Goal: Task Accomplishment & Management: Use online tool/utility

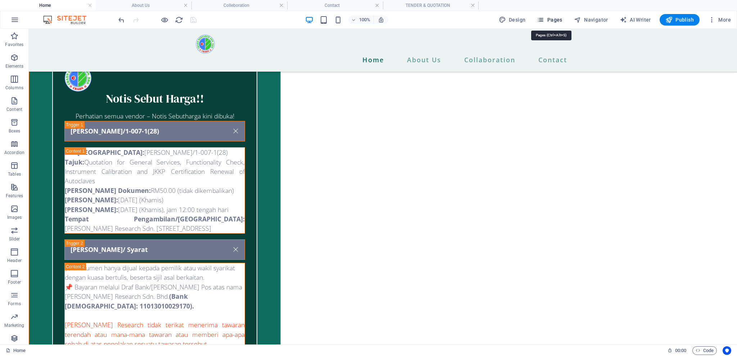
click at [543, 22] on icon "button" at bounding box center [540, 19] width 7 height 7
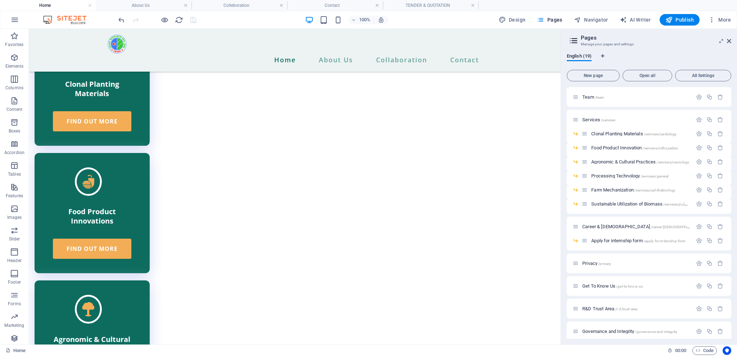
scroll to position [118, 0]
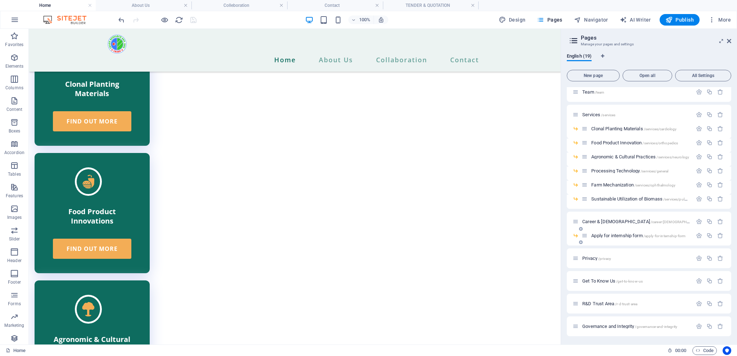
click at [627, 236] on span "Apply for internship form /apply-for-internship-form" at bounding box center [638, 235] width 94 height 5
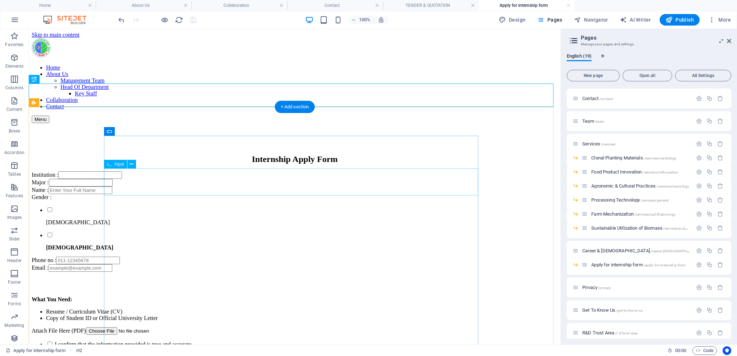
scroll to position [0, 0]
click at [120, 251] on div "Gender : [DEMOGRAPHIC_DATA] [DEMOGRAPHIC_DATA]" at bounding box center [295, 222] width 526 height 57
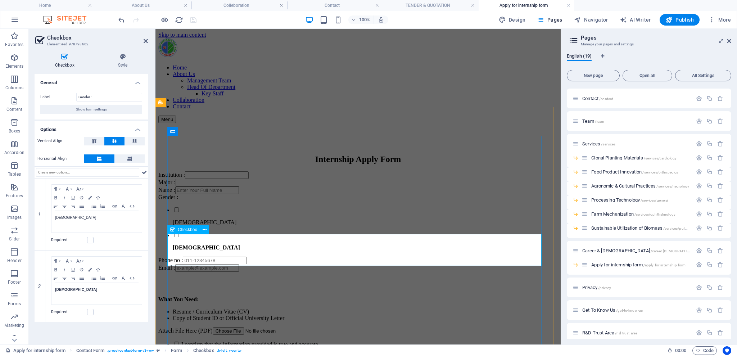
click at [193, 251] on div "Gender : [DEMOGRAPHIC_DATA] [DEMOGRAPHIC_DATA]" at bounding box center [357, 222] width 399 height 57
click at [183, 251] on div "Gender : [DEMOGRAPHIC_DATA] [DEMOGRAPHIC_DATA]" at bounding box center [357, 222] width 399 height 57
click at [55, 269] on icon "button" at bounding box center [55, 269] width 3 height 3
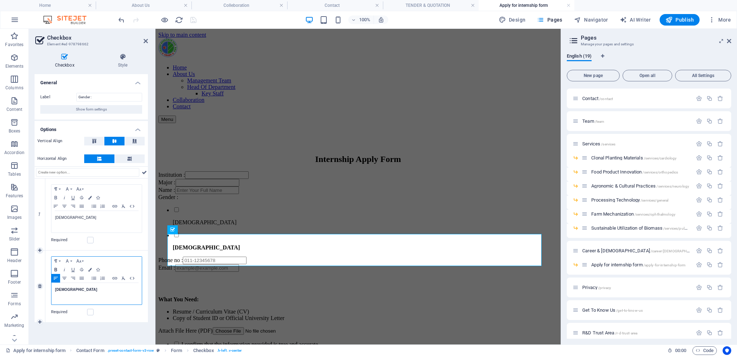
click at [55, 269] on icon "button" at bounding box center [55, 269] width 3 height 3
click at [70, 287] on p "​ [DEMOGRAPHIC_DATA]" at bounding box center [96, 289] width 83 height 6
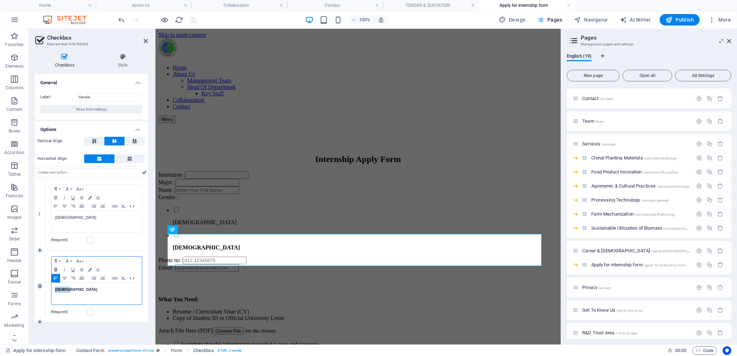
click at [54, 269] on icon "button" at bounding box center [55, 270] width 9 height 6
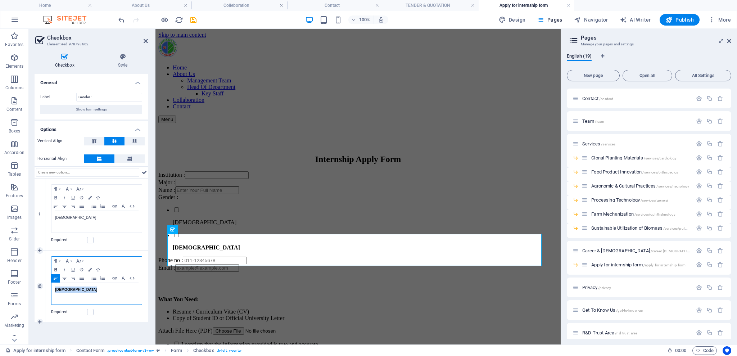
click at [56, 268] on icon "button" at bounding box center [55, 270] width 9 height 6
click at [65, 287] on strong "[DEMOGRAPHIC_DATA]" at bounding box center [76, 289] width 42 height 4
click at [79, 291] on p "​ [DEMOGRAPHIC_DATA]" at bounding box center [96, 289] width 83 height 6
drag, startPoint x: 78, startPoint y: 291, endPoint x: 37, endPoint y: 293, distance: 41.4
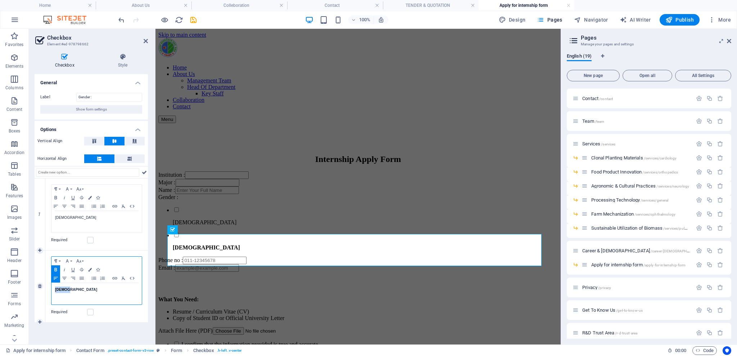
click at [37, 293] on div "2 Paragraph Format Normal Heading 1 Heading 2 Heading 3 Heading 4 Heading 5 Hea…" at bounding box center [91, 286] width 113 height 72
drag, startPoint x: 68, startPoint y: 217, endPoint x: 40, endPoint y: 215, distance: 27.8
click at [40, 215] on div "1 Paragraph Format Normal Heading 1 Heading 2 Heading 3 Heading 4 Heading 5 Hea…" at bounding box center [91, 214] width 113 height 72
click at [54, 196] on icon "button" at bounding box center [55, 198] width 9 height 6
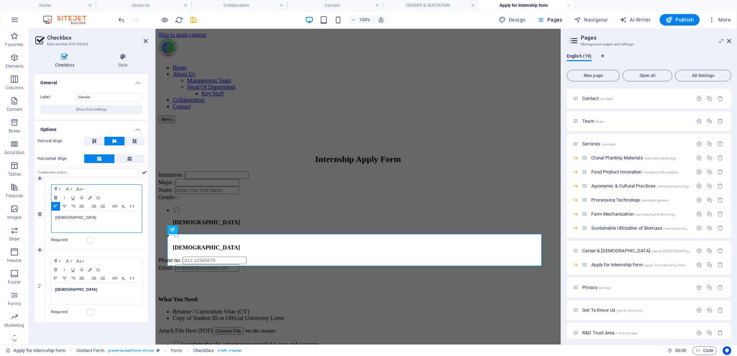
click at [54, 196] on icon "button" at bounding box center [55, 198] width 9 height 6
click at [83, 217] on p "[DEMOGRAPHIC_DATA]" at bounding box center [96, 217] width 83 height 6
drag, startPoint x: 83, startPoint y: 217, endPoint x: 45, endPoint y: 214, distance: 38.2
click at [45, 214] on div "Paragraph Format Normal Heading 1 Heading 2 Heading 3 Heading 4 Heading 5 Headi…" at bounding box center [96, 214] width 103 height 72
click at [55, 196] on icon "button" at bounding box center [55, 198] width 9 height 6
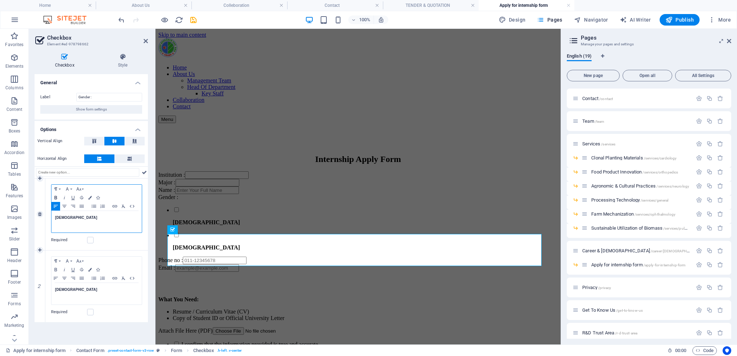
click at [55, 196] on icon "button" at bounding box center [55, 198] width 9 height 6
drag, startPoint x: 71, startPoint y: 213, endPoint x: 36, endPoint y: 214, distance: 34.9
click at [36, 214] on div "1 Paragraph Format Normal Heading 1 Heading 2 Heading 3 Heading 4 Heading 5 Hea…" at bounding box center [91, 214] width 113 height 72
click at [54, 198] on icon "button" at bounding box center [55, 198] width 9 height 6
drag, startPoint x: 85, startPoint y: 291, endPoint x: 47, endPoint y: 290, distance: 37.4
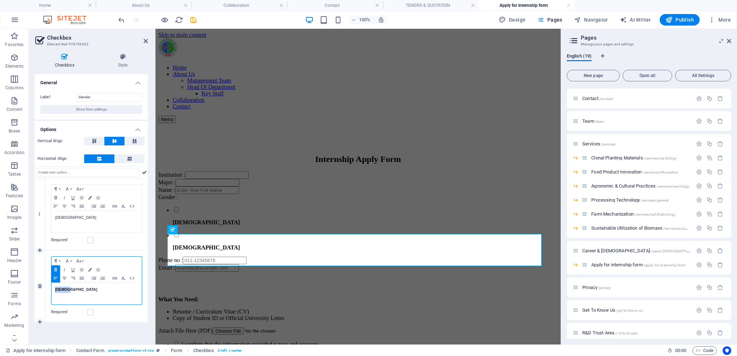
click at [47, 290] on div "Paragraph Format Normal Heading 1 Heading 2 Heading 3 Heading 4 Heading 5 Headi…" at bounding box center [96, 286] width 103 height 72
click at [56, 268] on icon "button" at bounding box center [55, 269] width 3 height 3
click at [56, 270] on icon "button" at bounding box center [55, 270] width 9 height 6
click at [57, 270] on icon "button" at bounding box center [55, 270] width 9 height 6
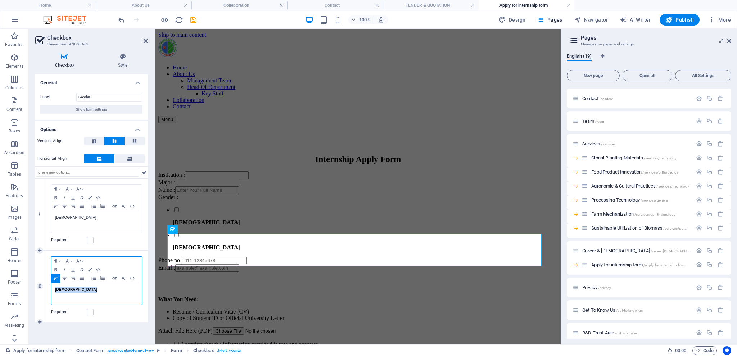
click at [73, 288] on p "​ [DEMOGRAPHIC_DATA]" at bounding box center [96, 289] width 83 height 6
drag, startPoint x: 73, startPoint y: 289, endPoint x: 52, endPoint y: 289, distance: 20.9
click at [52, 289] on div "​ [DEMOGRAPHIC_DATA]" at bounding box center [96, 294] width 90 height 22
click at [54, 269] on icon "button" at bounding box center [55, 270] width 9 height 6
click at [78, 293] on div "​ [DEMOGRAPHIC_DATA]" at bounding box center [96, 294] width 90 height 22
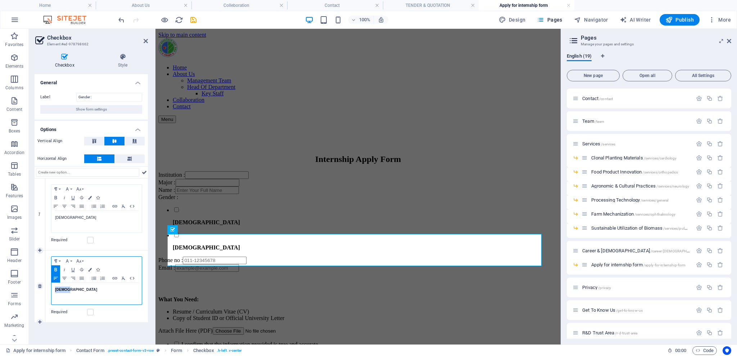
drag, startPoint x: 65, startPoint y: 292, endPoint x: 54, endPoint y: 292, distance: 10.8
click at [54, 292] on div "​ [DEMOGRAPHIC_DATA]" at bounding box center [96, 294] width 90 height 22
click at [55, 267] on icon "button" at bounding box center [55, 270] width 9 height 6
click at [192, 17] on icon "save" at bounding box center [193, 20] width 8 height 8
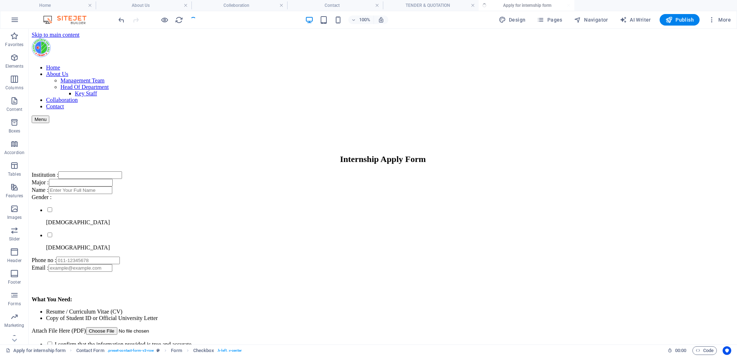
checkbox input "false"
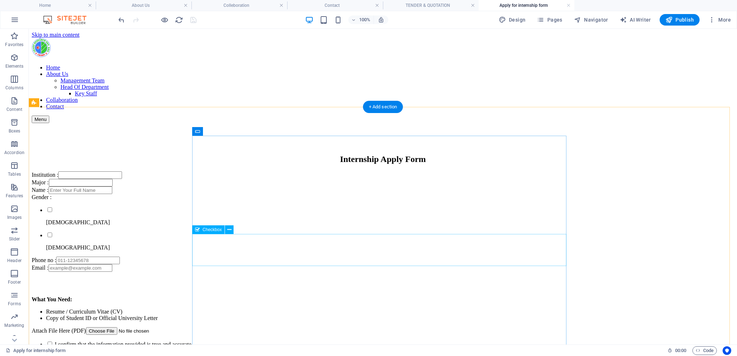
click at [221, 240] on div "Gender : [DEMOGRAPHIC_DATA] [DEMOGRAPHIC_DATA]" at bounding box center [383, 222] width 702 height 57
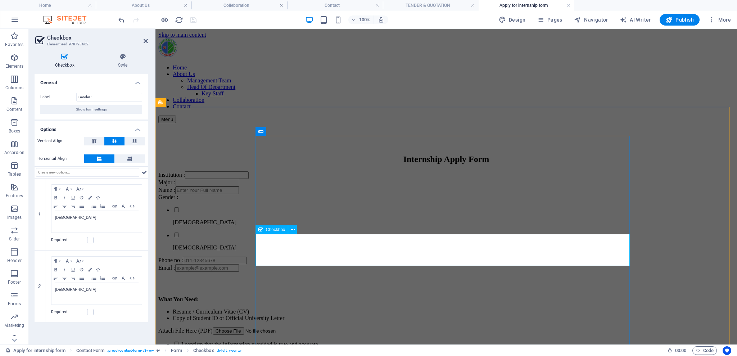
click at [263, 239] on div "Gender : [DEMOGRAPHIC_DATA] [DEMOGRAPHIC_DATA]" at bounding box center [446, 222] width 576 height 57
drag, startPoint x: 100, startPoint y: 96, endPoint x: 70, endPoint y: 95, distance: 29.9
click at [70, 95] on div "Label Gender :" at bounding box center [91, 97] width 102 height 9
click at [82, 110] on span "Show form settings" at bounding box center [91, 109] width 31 height 9
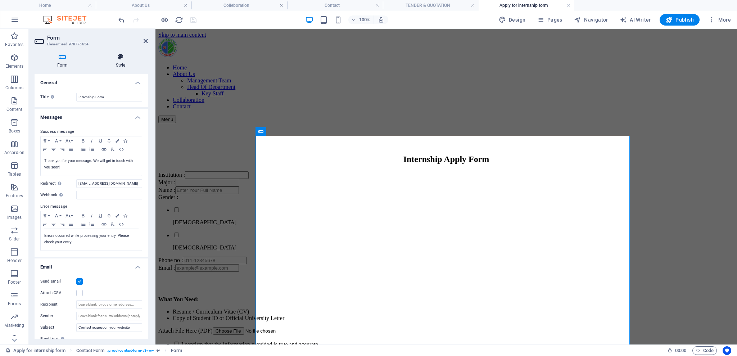
click at [112, 65] on h4 "Style" at bounding box center [120, 60] width 55 height 15
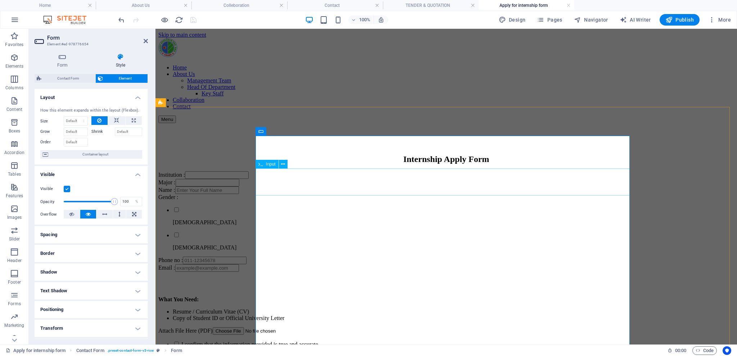
click at [282, 179] on div "Major :" at bounding box center [446, 183] width 576 height 8
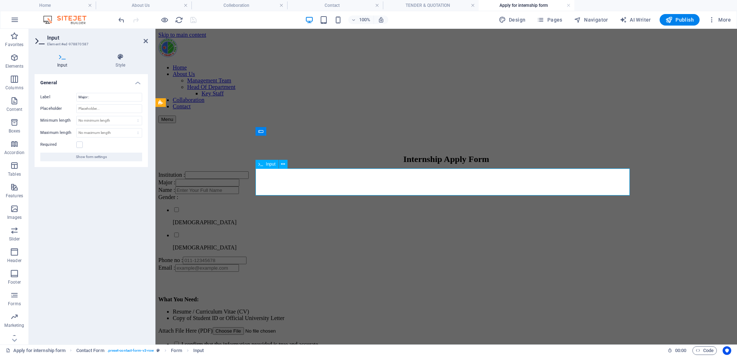
click at [268, 179] on div "Major :" at bounding box center [446, 183] width 576 height 8
click at [92, 94] on input "Major :" at bounding box center [109, 97] width 66 height 9
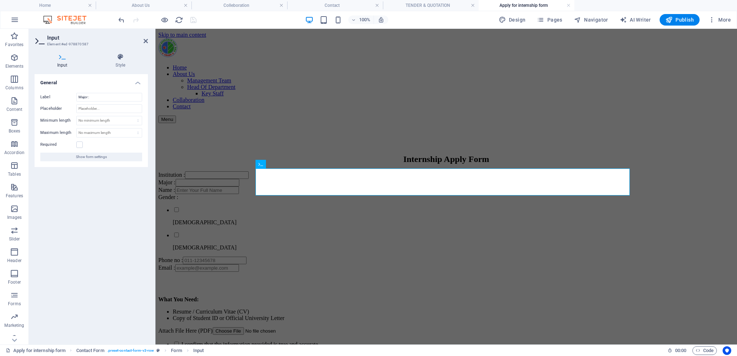
drag, startPoint x: 87, startPoint y: 94, endPoint x: 117, endPoint y: 85, distance: 31.9
click at [117, 85] on h4 "General" at bounding box center [91, 80] width 113 height 13
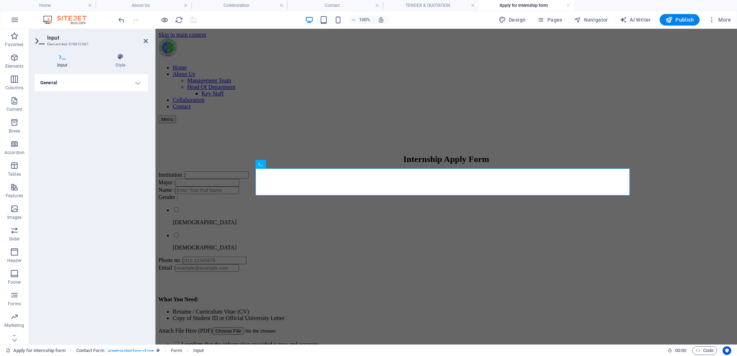
click at [129, 78] on h4 "General" at bounding box center [91, 82] width 113 height 17
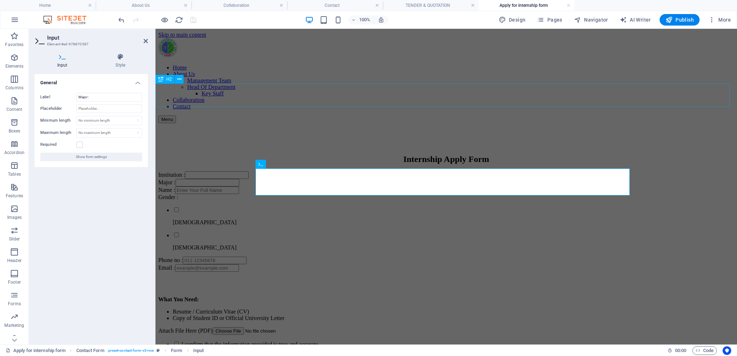
click at [279, 154] on div "Internship Apply Form" at bounding box center [446, 159] width 576 height 10
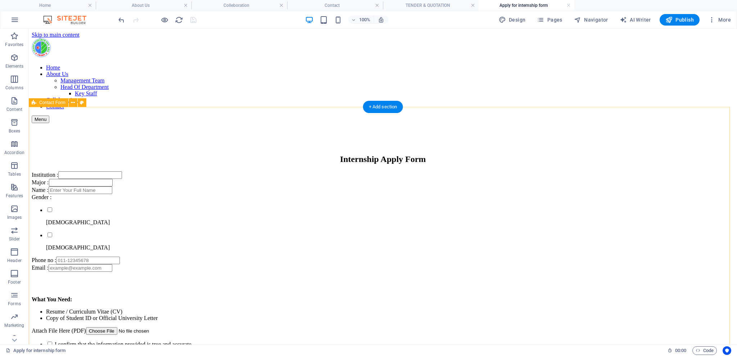
click at [114, 171] on div "Institution : Major : Name : Gender : [DEMOGRAPHIC_DATA] [DEMOGRAPHIC_DATA] Pho…" at bounding box center [383, 280] width 702 height 219
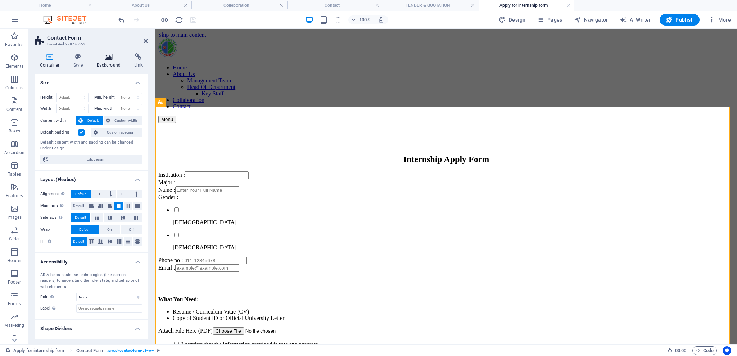
click at [110, 58] on icon at bounding box center [108, 56] width 35 height 7
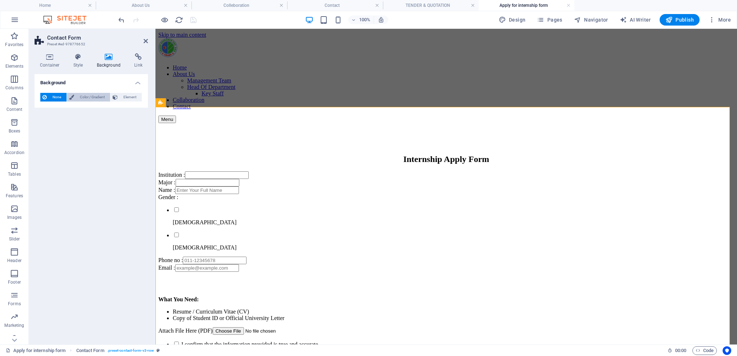
click at [95, 96] on span "Color / Gradient" at bounding box center [92, 97] width 32 height 9
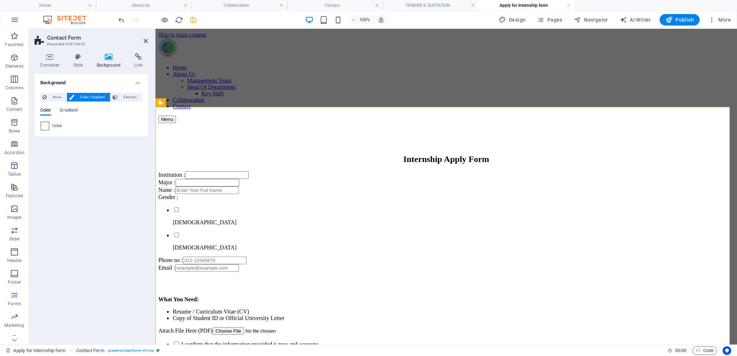
click at [46, 125] on span at bounding box center [45, 126] width 8 height 8
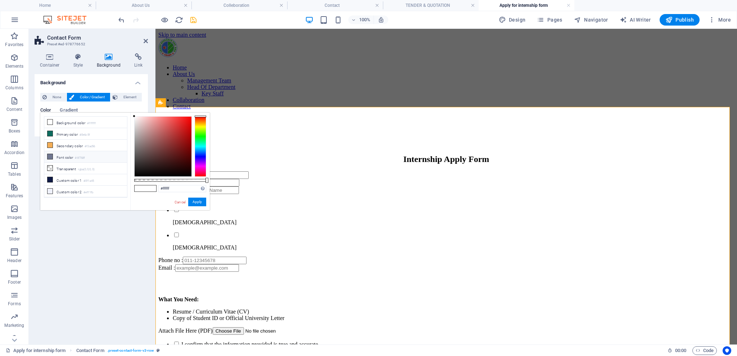
click at [58, 159] on li "Font color #6f768f" at bounding box center [85, 157] width 83 height 12
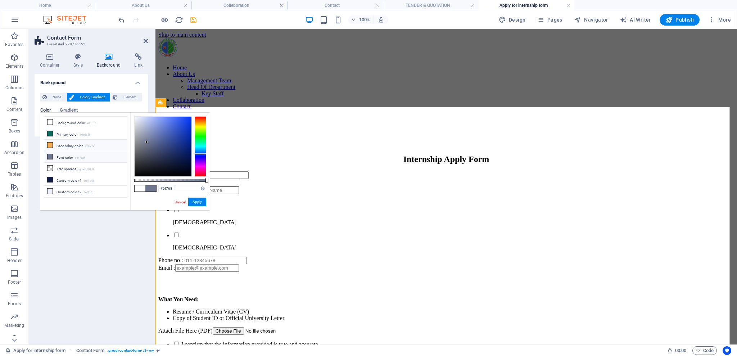
click at [54, 144] on li "Secondary color #f3ad56" at bounding box center [85, 146] width 83 height 12
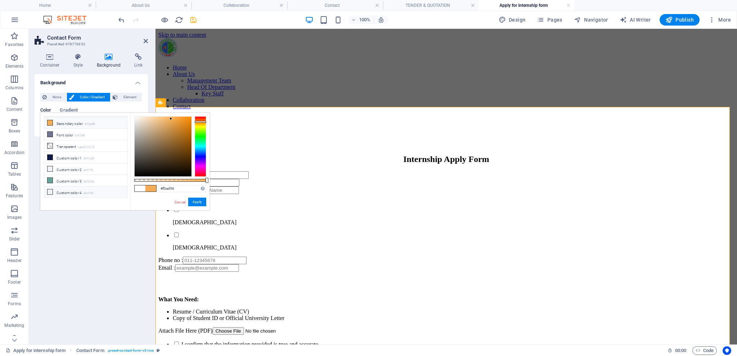
scroll to position [33, 0]
click at [55, 187] on li "Custom color 5 #cfd7f3" at bounding box center [85, 193] width 83 height 12
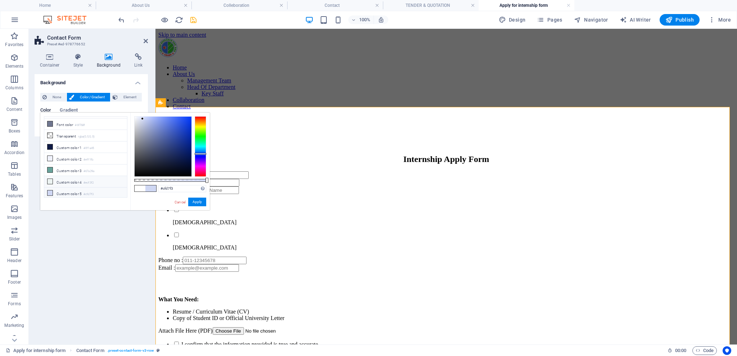
click at [46, 182] on li "Custom color 4 #ecf3f2" at bounding box center [85, 182] width 83 height 12
click at [64, 181] on li "Custom color 4 #ecf3f2" at bounding box center [85, 182] width 83 height 12
click at [196, 198] on button "Apply" at bounding box center [197, 201] width 18 height 9
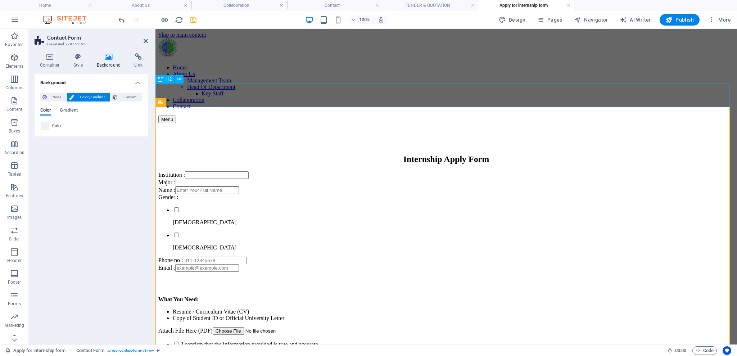
click at [238, 123] on div at bounding box center [446, 135] width 576 height 24
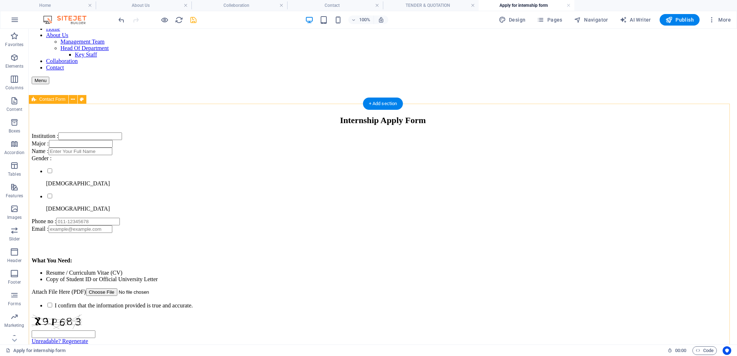
scroll to position [48, 0]
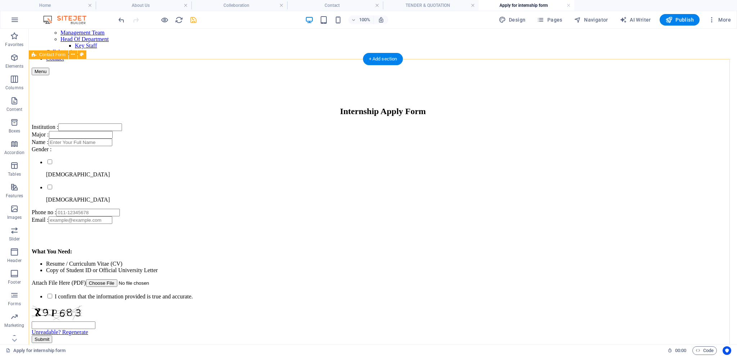
click at [150, 123] on div "Institution : Major : Name : Gender : [DEMOGRAPHIC_DATA] [DEMOGRAPHIC_DATA] Pho…" at bounding box center [383, 232] width 702 height 219
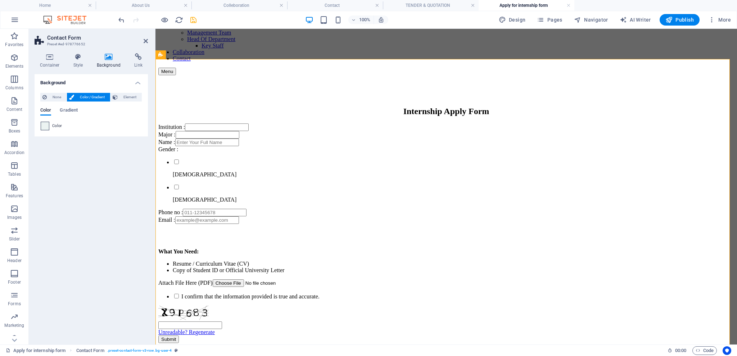
click at [44, 123] on span at bounding box center [45, 126] width 8 height 8
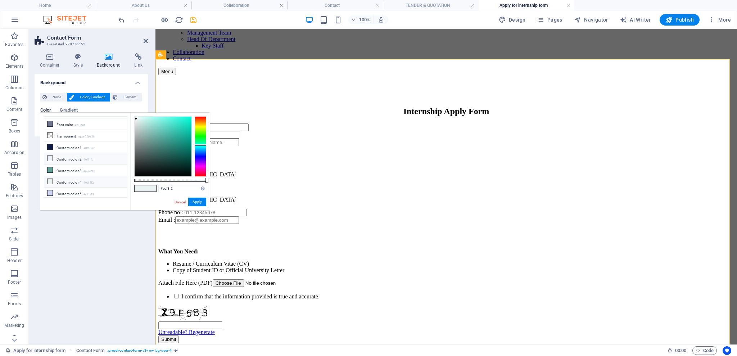
click at [59, 158] on li "Custom color 2 #eff1fb" at bounding box center [85, 159] width 83 height 12
click at [190, 204] on button "Apply" at bounding box center [197, 201] width 18 height 9
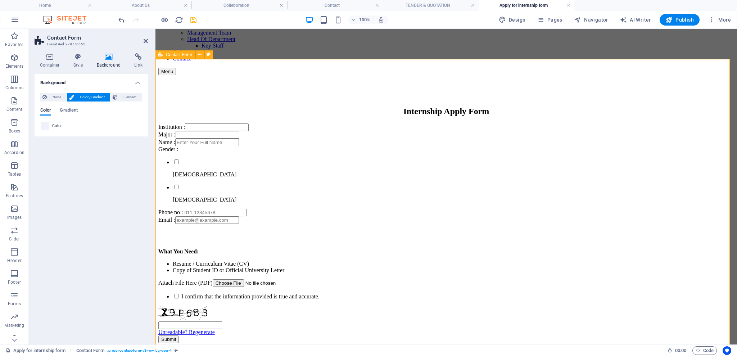
scroll to position [0, 0]
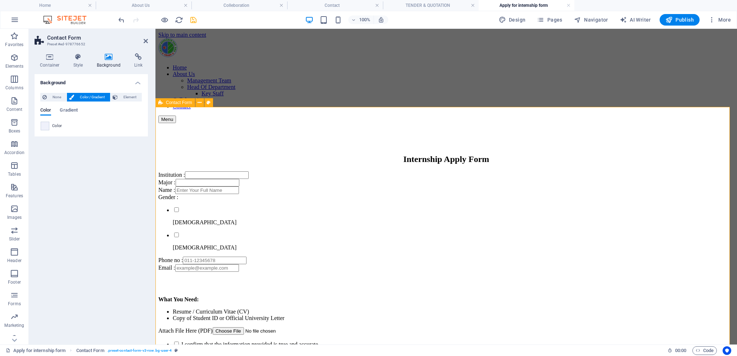
click at [226, 171] on div "Institution : Major : Name : Gender : [DEMOGRAPHIC_DATA] [DEMOGRAPHIC_DATA] Pho…" at bounding box center [446, 280] width 576 height 219
click at [246, 123] on div at bounding box center [446, 135] width 576 height 24
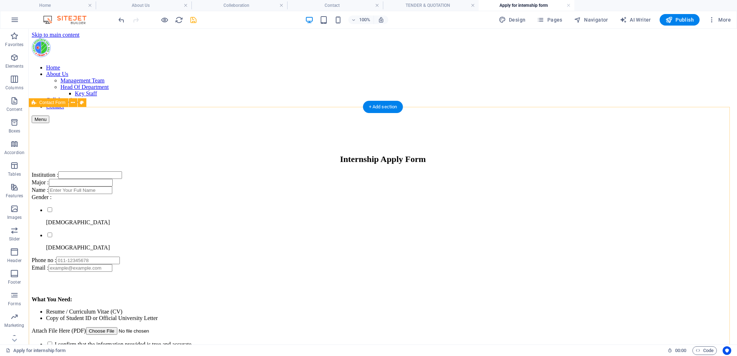
click at [151, 173] on div "Institution : Major : Name : Gender : [DEMOGRAPHIC_DATA] [DEMOGRAPHIC_DATA] Pho…" at bounding box center [383, 280] width 702 height 219
click at [152, 171] on div "Institution : Major : Name : Gender : [DEMOGRAPHIC_DATA] [DEMOGRAPHIC_DATA] Pho…" at bounding box center [383, 280] width 702 height 219
click at [100, 171] on div "Institution : Major : Name : Gender : [DEMOGRAPHIC_DATA] [DEMOGRAPHIC_DATA] Pho…" at bounding box center [383, 280] width 702 height 219
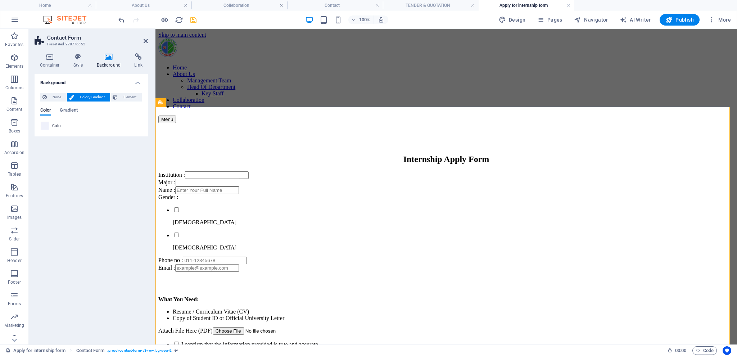
click at [47, 126] on span at bounding box center [45, 126] width 8 height 8
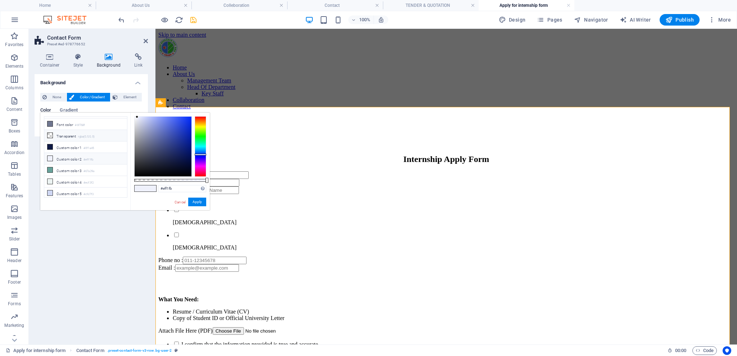
click at [67, 137] on li "Transparent rgba(0,0,0,.0)" at bounding box center [85, 136] width 83 height 12
type input "rgba(0, 0, 0, 0)"
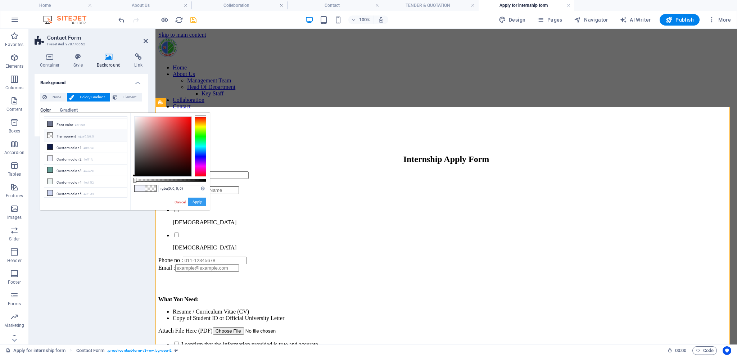
click at [192, 199] on button "Apply" at bounding box center [197, 201] width 18 height 9
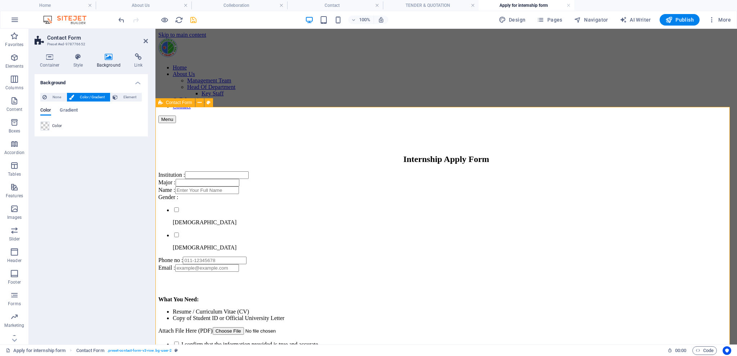
click at [212, 171] on div "Institution : Major : Name : Gender : [DEMOGRAPHIC_DATA] [DEMOGRAPHIC_DATA] Pho…" at bounding box center [446, 280] width 576 height 219
click at [239, 154] on div "Internship Apply Form" at bounding box center [446, 159] width 576 height 10
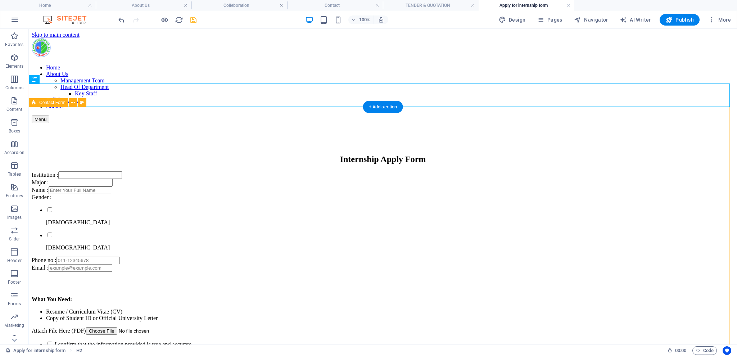
click at [704, 171] on div "Institution : Major : Name : Gender : [DEMOGRAPHIC_DATA] [DEMOGRAPHIC_DATA] Pho…" at bounding box center [383, 280] width 702 height 219
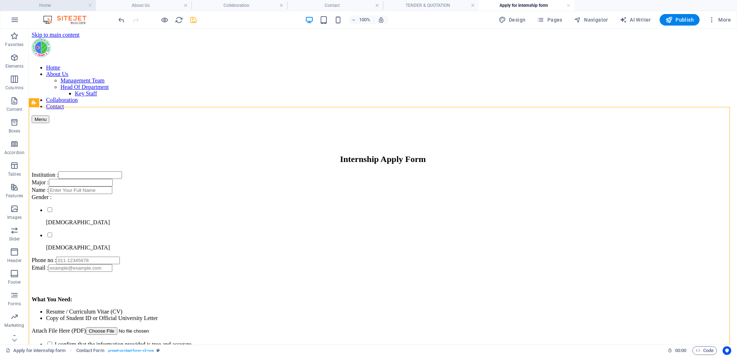
click at [52, 9] on h4 "Home" at bounding box center [48, 5] width 96 height 8
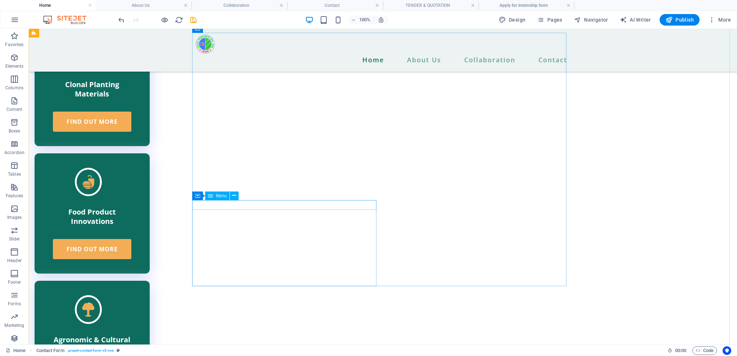
scroll to position [1872, 0]
select select "5"
select select
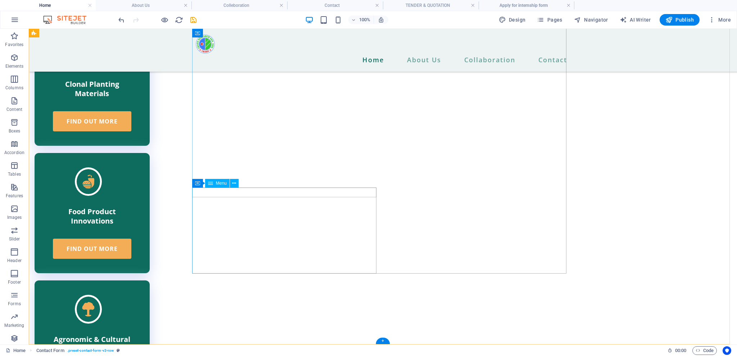
select select "6"
select select
select select "5"
select select
select select "6"
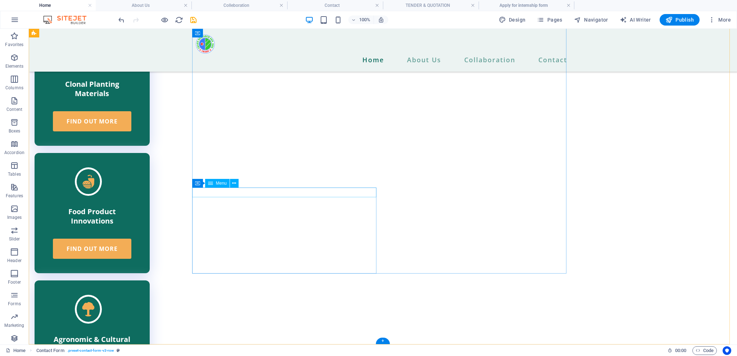
select select
select select "4"
select select
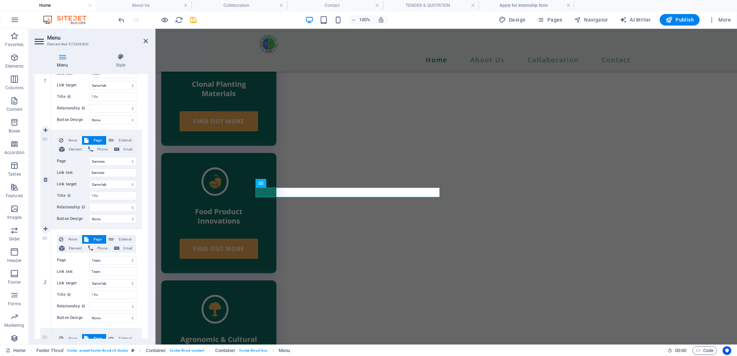
scroll to position [96, 0]
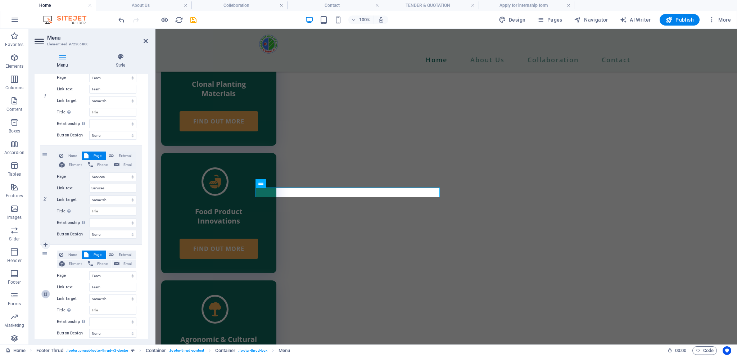
click at [48, 291] on link at bounding box center [45, 294] width 9 height 9
select select
select select "6"
type input "Sevices"
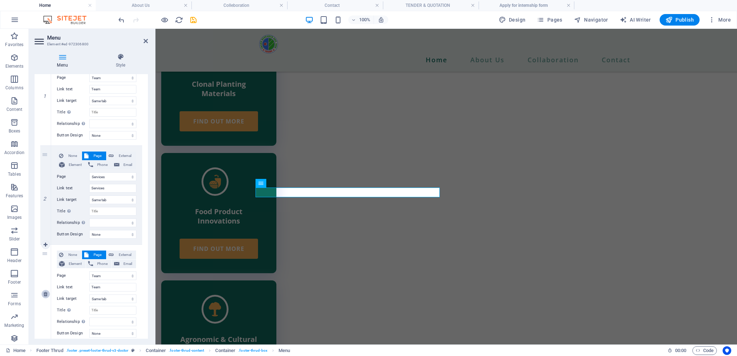
select select
select select "4"
type input "Contact"
select select
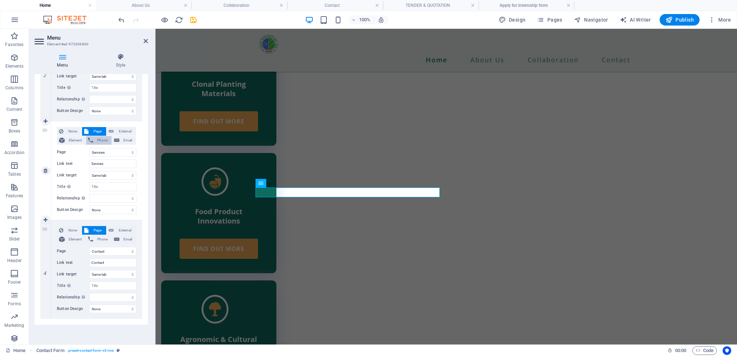
scroll to position [219, 0]
click at [44, 170] on icon at bounding box center [46, 170] width 4 height 5
select select
select select "4"
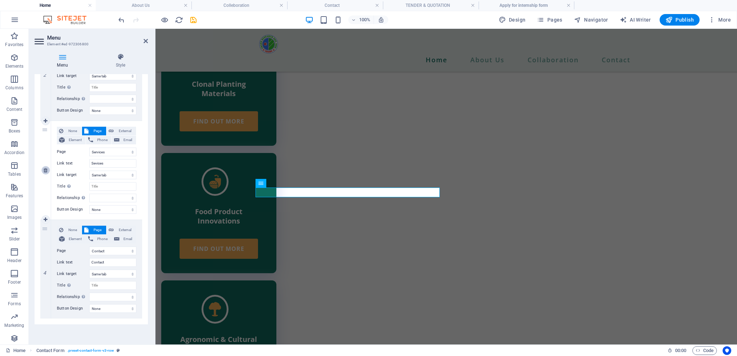
type input "Contact"
select select
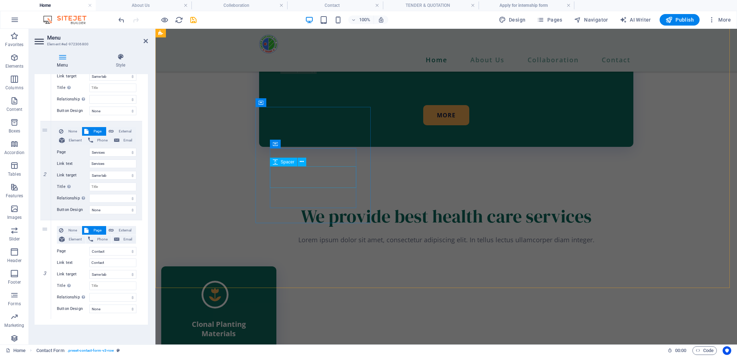
scroll to position [1440, 0]
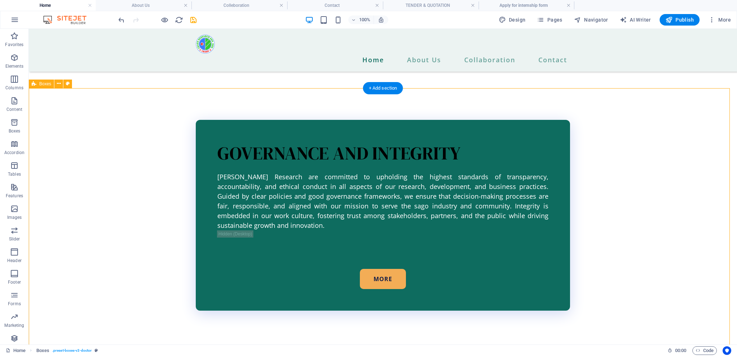
scroll to position [1488, 0]
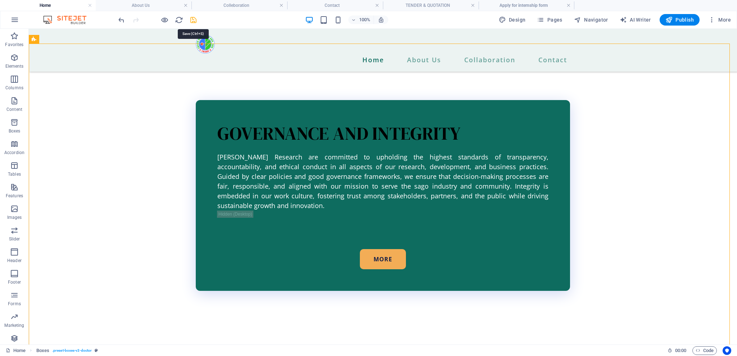
click at [192, 23] on icon "save" at bounding box center [193, 20] width 8 height 8
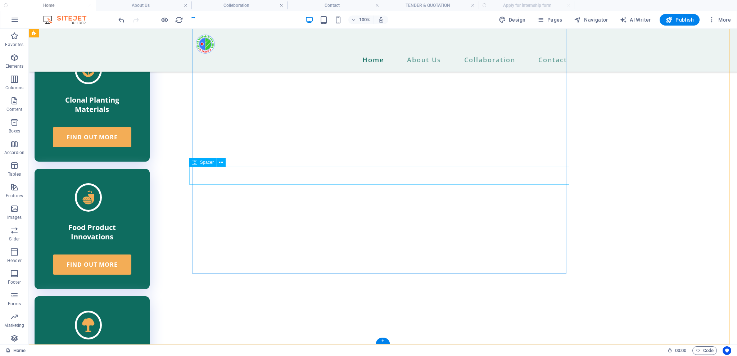
scroll to position [1872, 0]
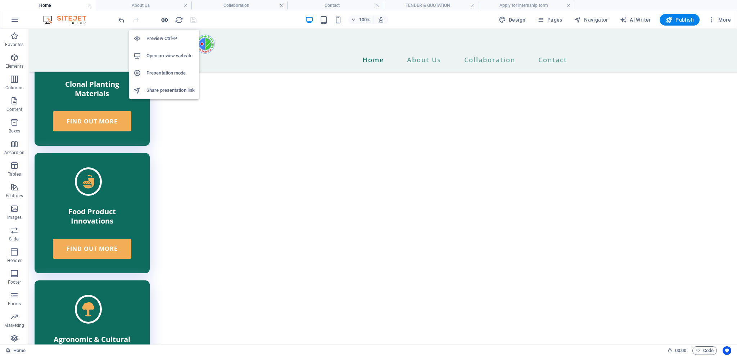
click at [165, 18] on icon "button" at bounding box center [164, 20] width 8 height 8
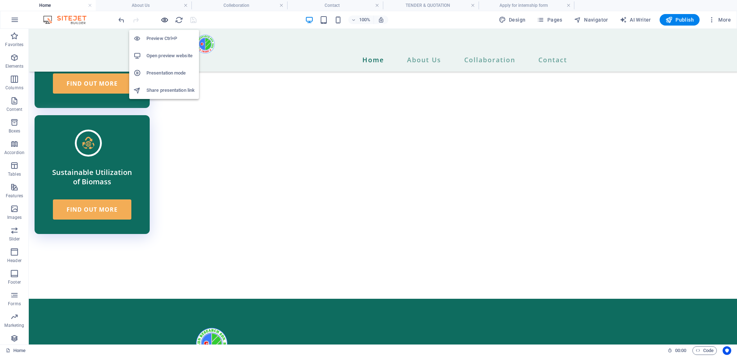
scroll to position [1149, 0]
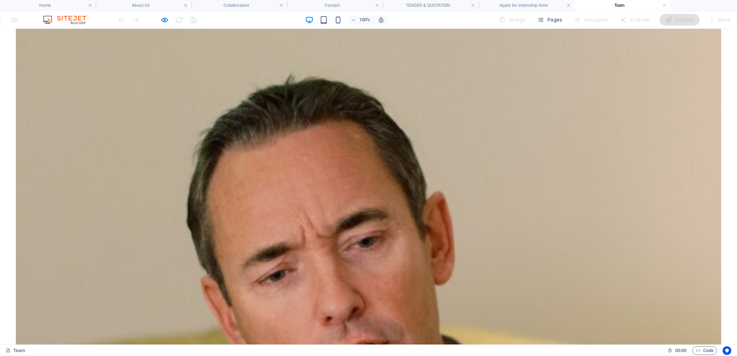
scroll to position [192, 0]
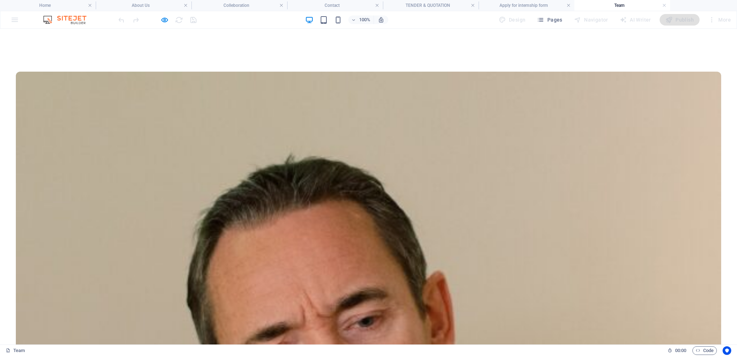
click at [171, 52] on h6 "Open preview website" at bounding box center [170, 55] width 48 height 9
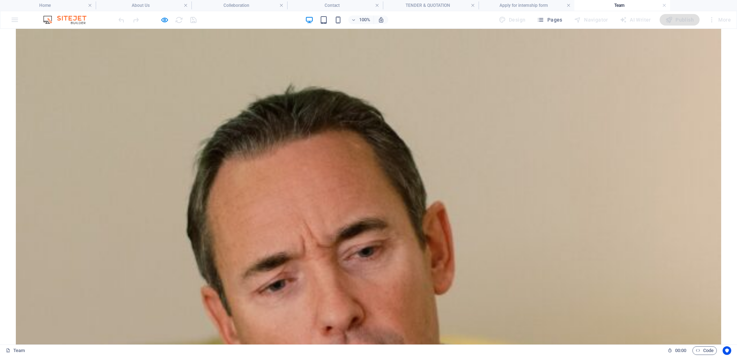
scroll to position [240, 0]
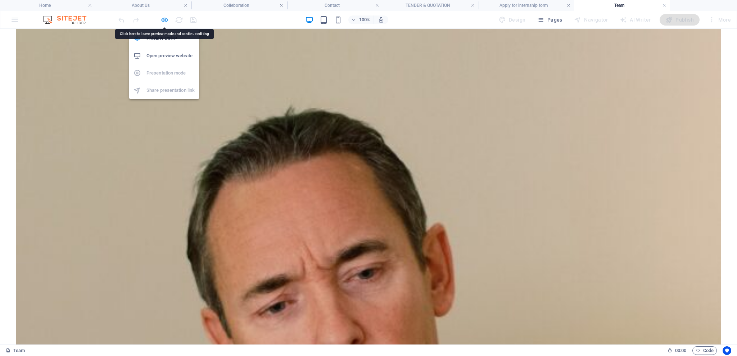
click at [166, 21] on icon "button" at bounding box center [164, 20] width 8 height 8
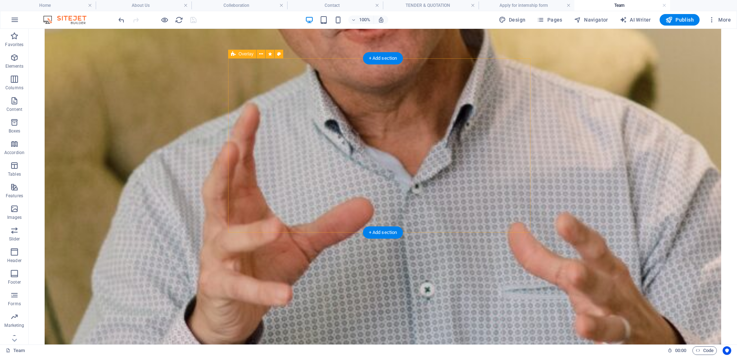
scroll to position [576, 0]
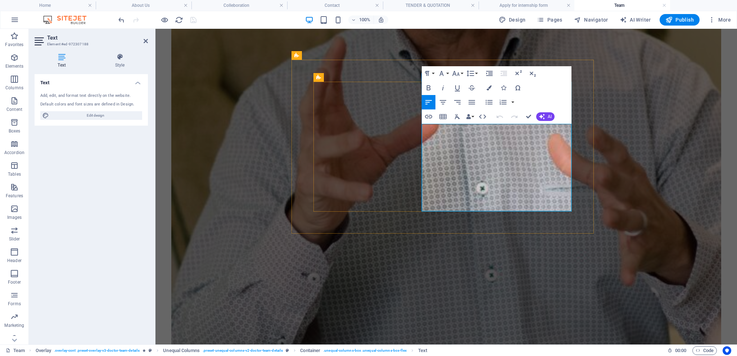
drag, startPoint x: 498, startPoint y: 201, endPoint x: 427, endPoint y: 143, distance: 91.2
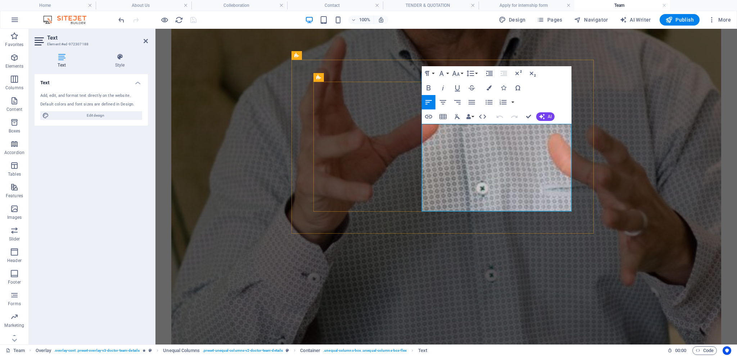
drag, startPoint x: 468, startPoint y: 207, endPoint x: 439, endPoint y: 172, distance: 44.7
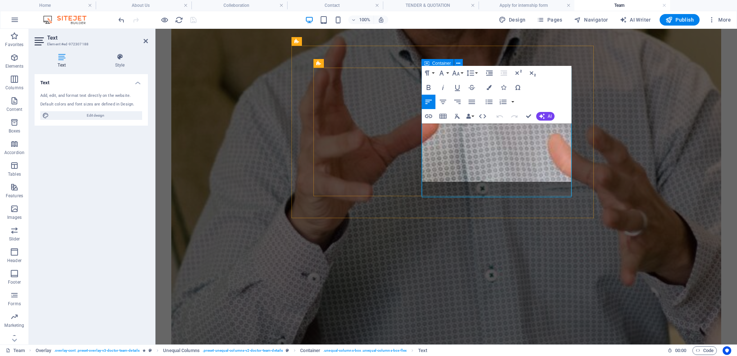
scroll to position [589, 0]
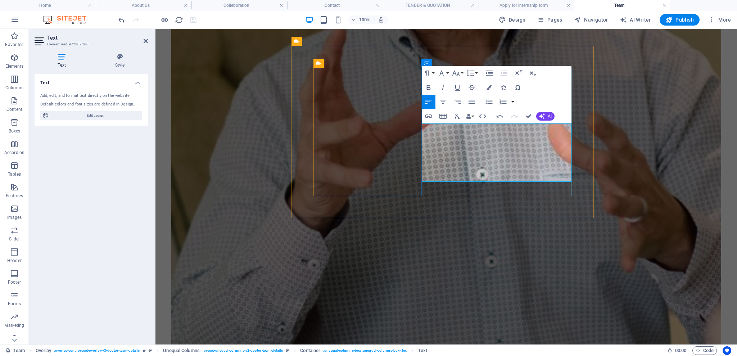
drag, startPoint x: 496, startPoint y: 163, endPoint x: 496, endPoint y: 159, distance: 3.7
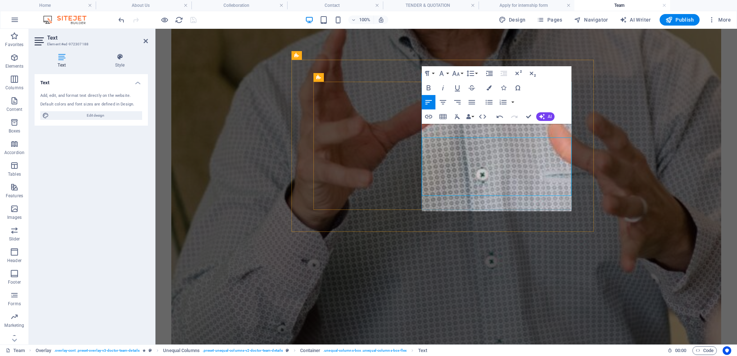
scroll to position [576, 0]
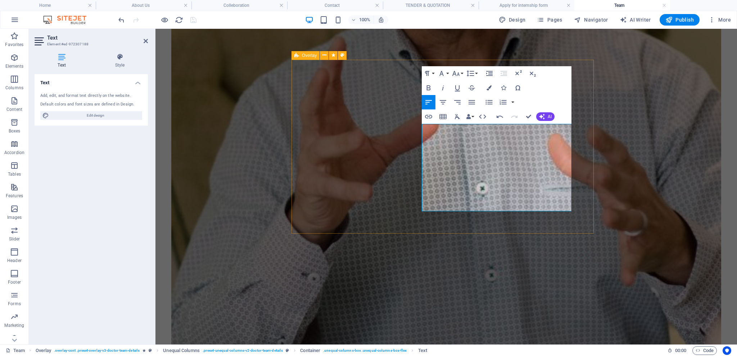
drag, startPoint x: 424, startPoint y: 129, endPoint x: 505, endPoint y: 211, distance: 115.2
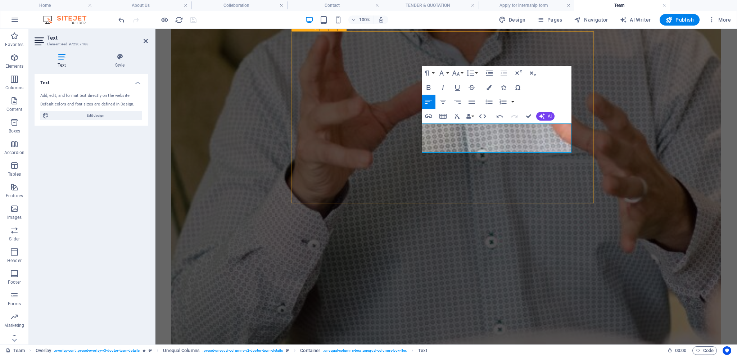
scroll to position [604, 0]
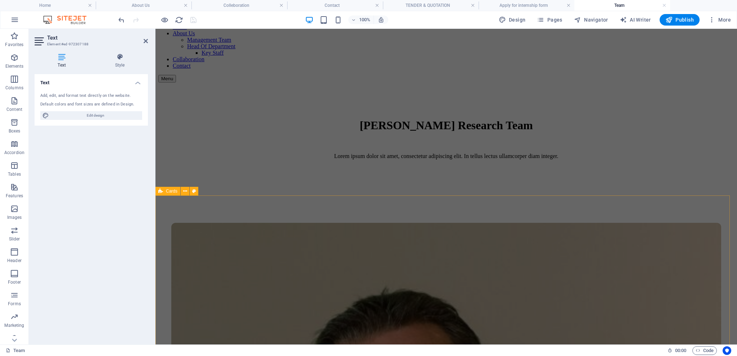
scroll to position [0, 0]
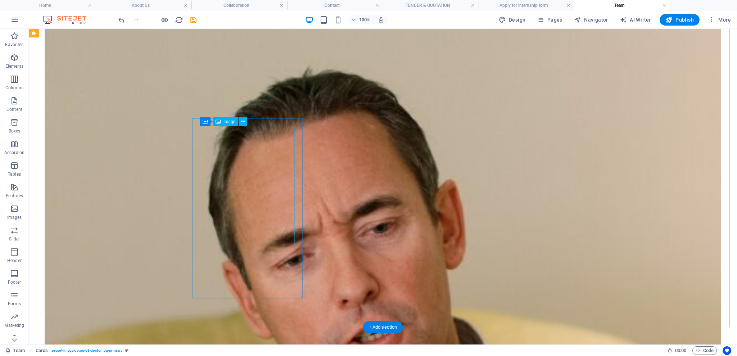
scroll to position [220, 0]
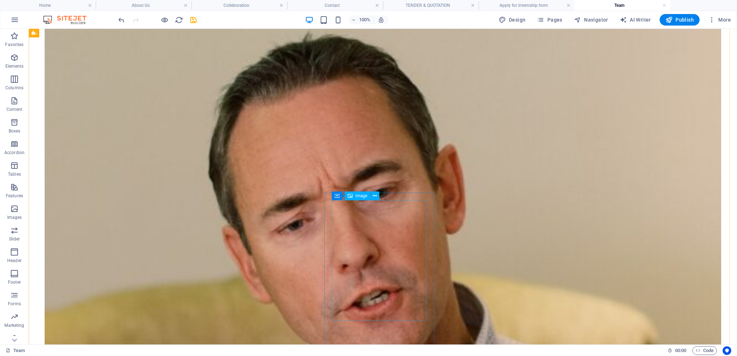
scroll to position [364, 0]
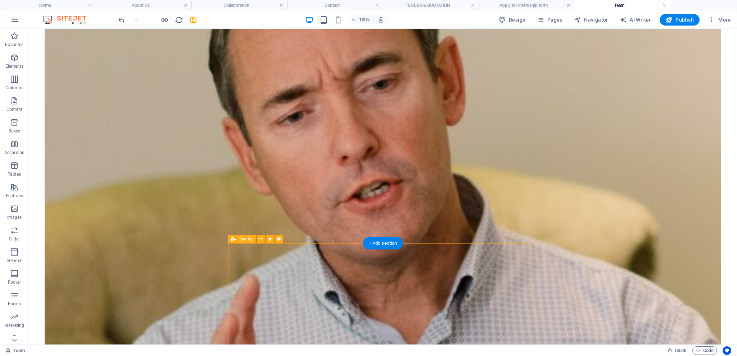
scroll to position [459, 0]
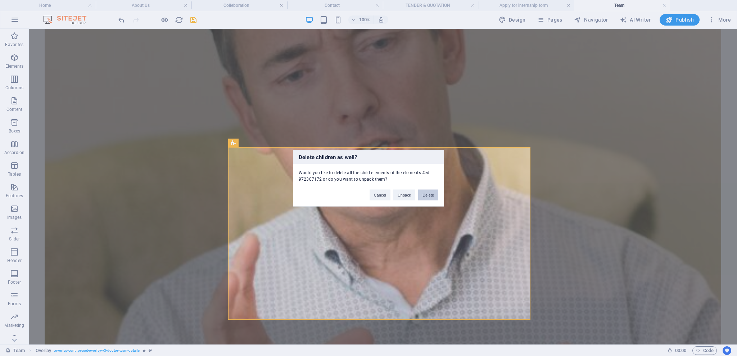
click at [427, 194] on button "Delete" at bounding box center [428, 194] width 20 height 11
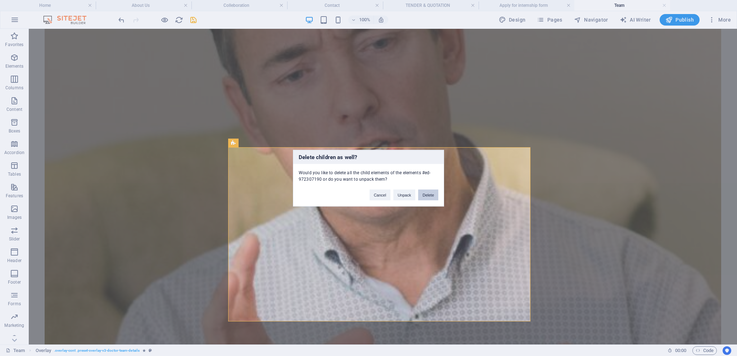
click at [431, 195] on button "Delete" at bounding box center [428, 194] width 20 height 11
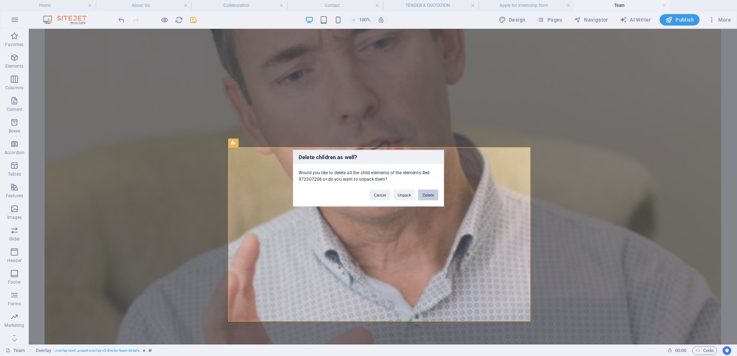
click at [428, 196] on button "Delete" at bounding box center [428, 194] width 20 height 11
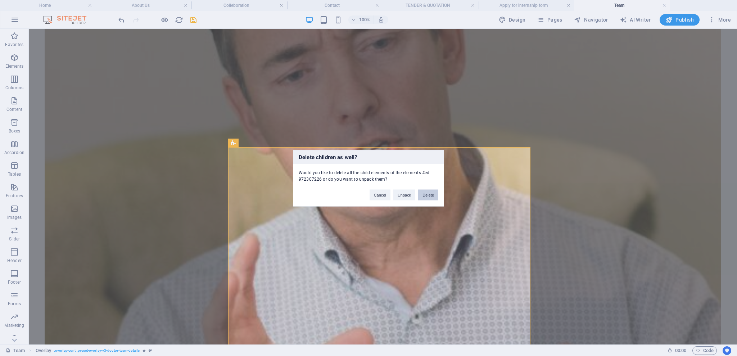
drag, startPoint x: 429, startPoint y: 190, endPoint x: 401, endPoint y: 159, distance: 42.5
click at [429, 190] on button "Delete" at bounding box center [428, 194] width 20 height 11
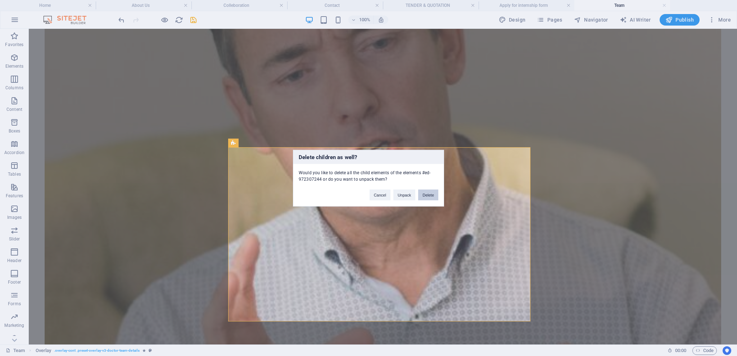
click at [428, 199] on button "Delete" at bounding box center [428, 194] width 20 height 11
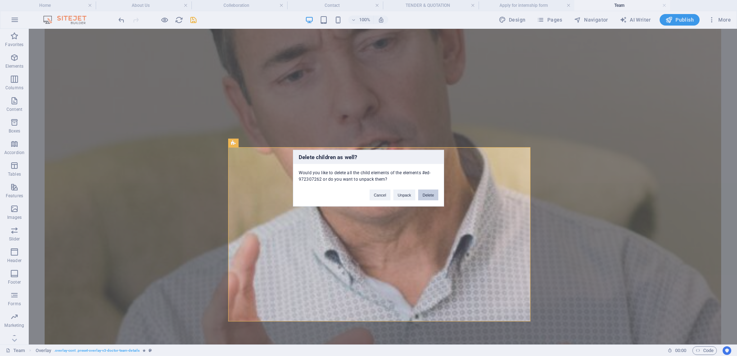
click at [430, 193] on button "Delete" at bounding box center [428, 194] width 20 height 11
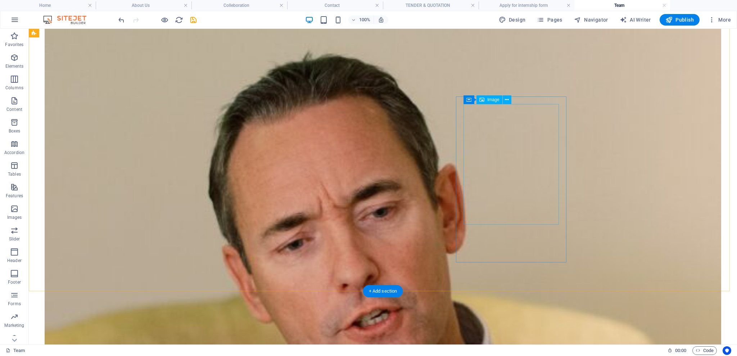
scroll to position [315, 0]
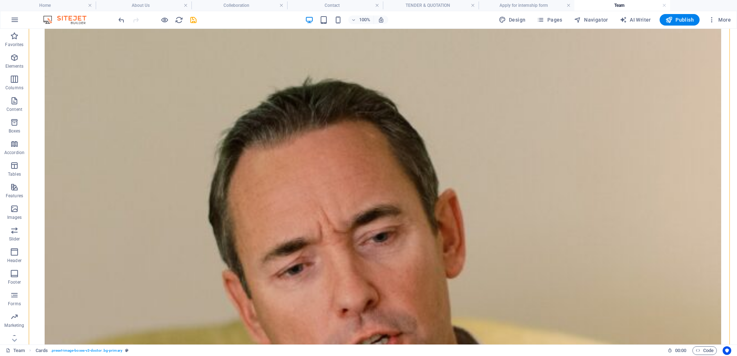
scroll to position [268, 0]
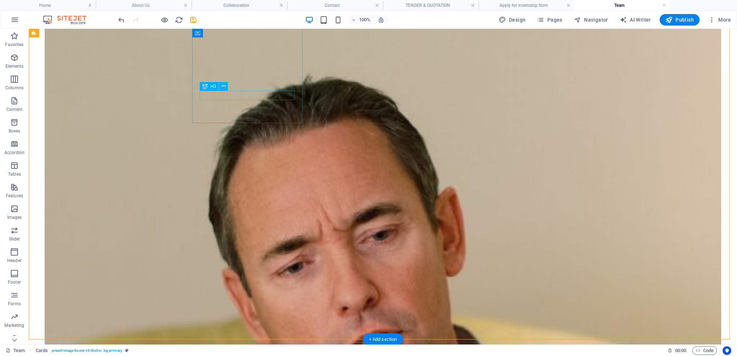
click at [588, 19] on span "Navigator" at bounding box center [591, 19] width 34 height 7
select select "17768530-en"
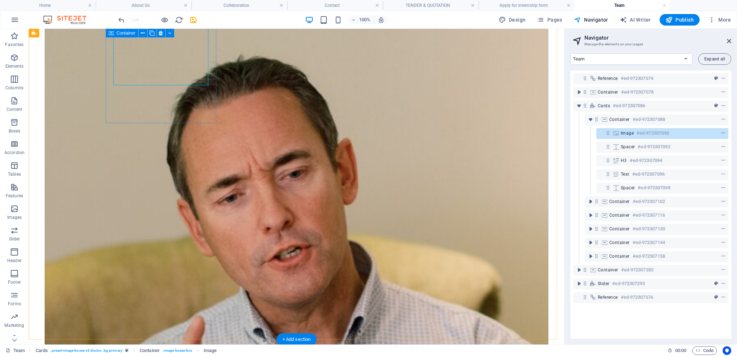
click at [133, 118] on div "Dr. [PERSON_NAME] Head of Surgery" at bounding box center [296, 337] width 518 height 698
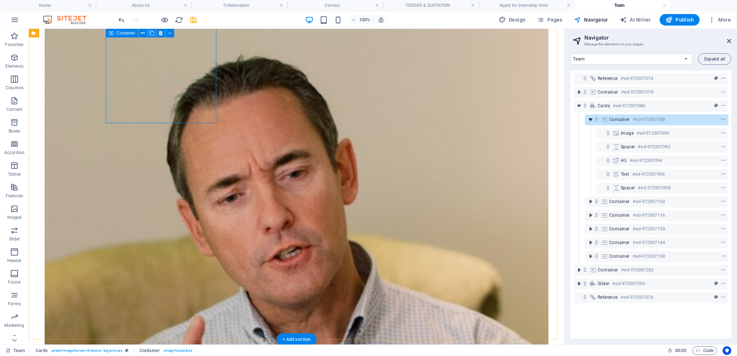
click at [589, 117] on icon "toggle-expand" at bounding box center [590, 119] width 7 height 7
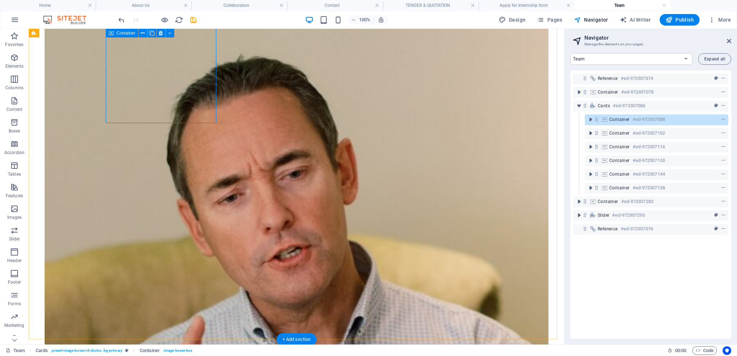
click at [609, 118] on span "Container" at bounding box center [619, 120] width 21 height 6
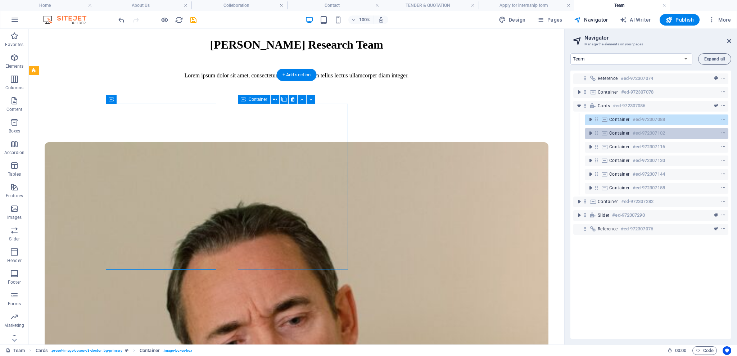
click at [609, 129] on div "Container #ed-972307102" at bounding box center [650, 133] width 83 height 9
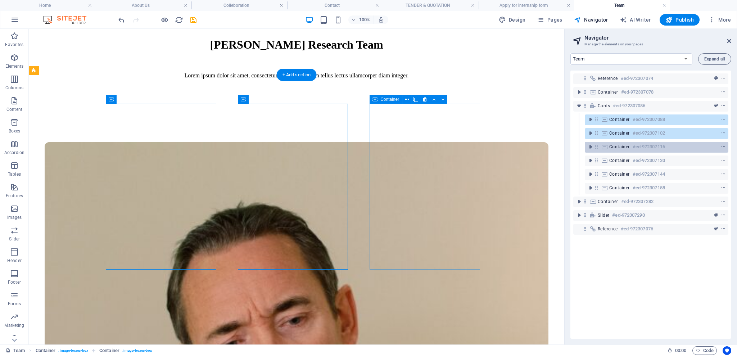
click at [609, 144] on span "Container" at bounding box center [619, 147] width 21 height 6
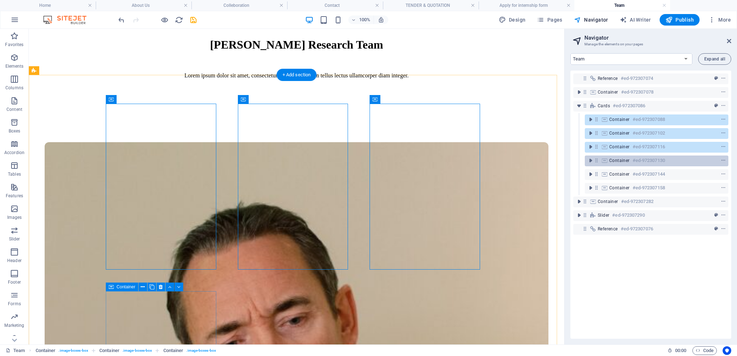
click at [609, 160] on span "Container" at bounding box center [619, 161] width 21 height 6
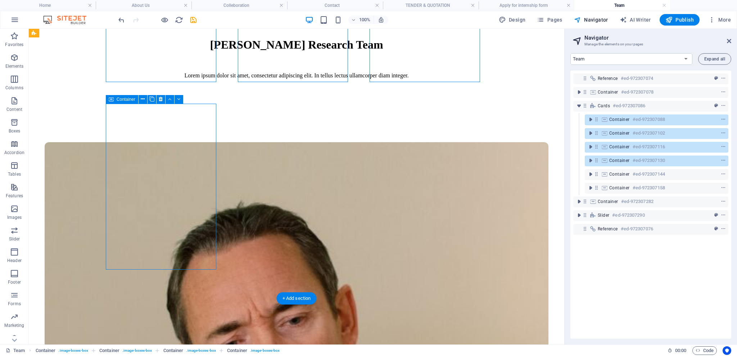
scroll to position [309, 0]
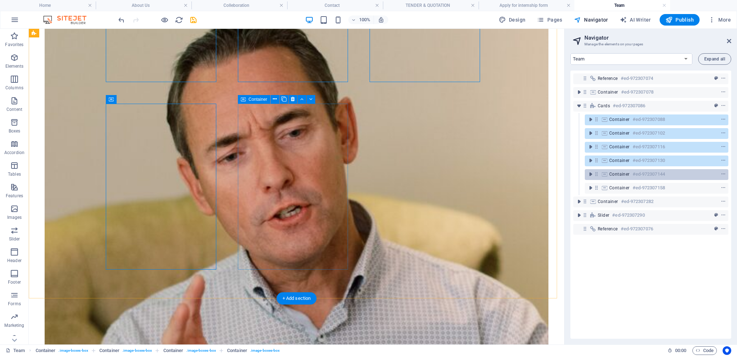
click at [609, 173] on span "Container" at bounding box center [619, 174] width 21 height 6
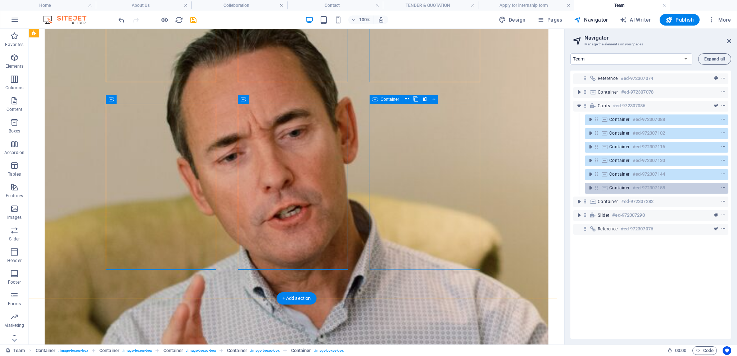
click at [611, 187] on span "Container" at bounding box center [619, 188] width 21 height 6
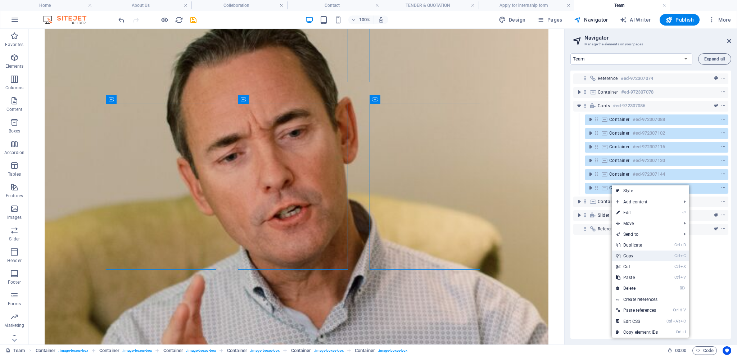
click at [636, 253] on link "Ctrl C Copy" at bounding box center [637, 255] width 50 height 11
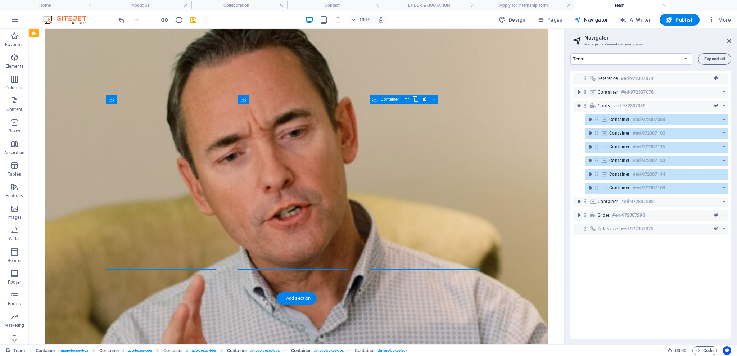
click at [624, 190] on span "Container" at bounding box center [619, 188] width 21 height 6
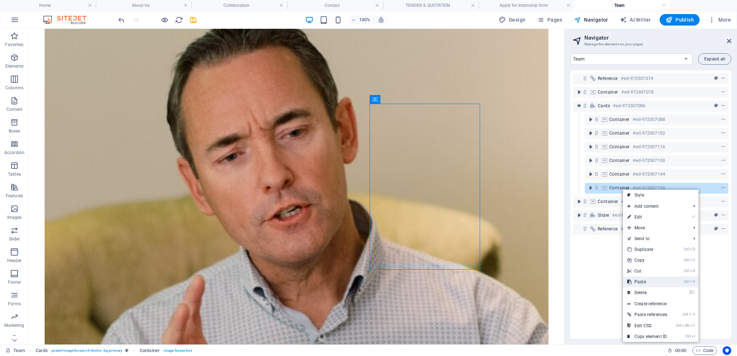
click at [643, 281] on link "Ctrl V Paste" at bounding box center [647, 281] width 49 height 11
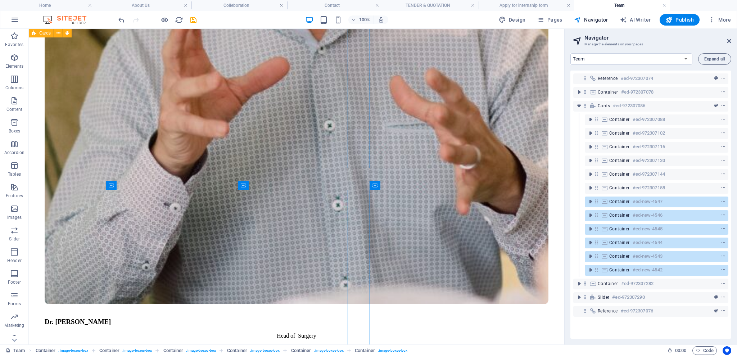
scroll to position [645, 0]
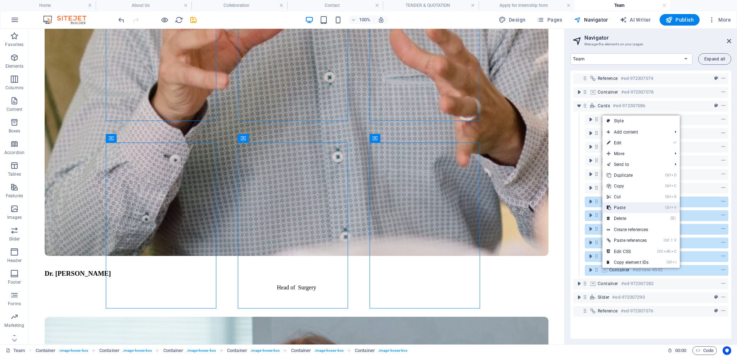
click at [622, 209] on link "Ctrl V Paste" at bounding box center [627, 207] width 50 height 11
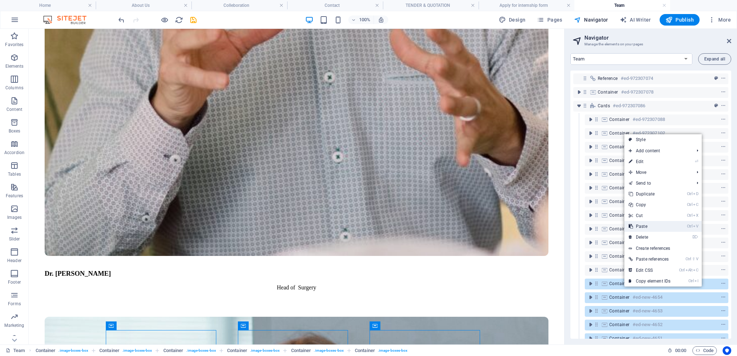
click at [646, 224] on link "Ctrl V Paste" at bounding box center [649, 226] width 50 height 11
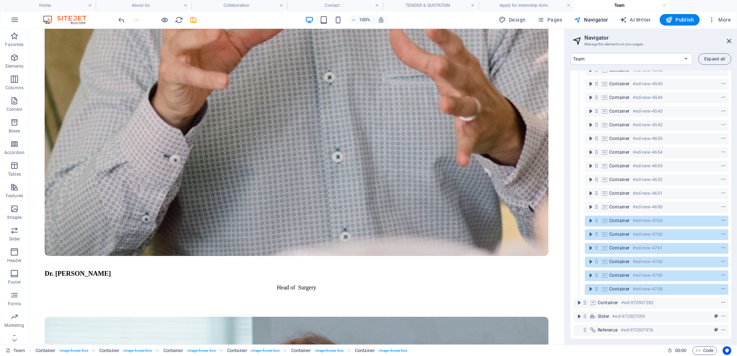
scroll to position [152, 0]
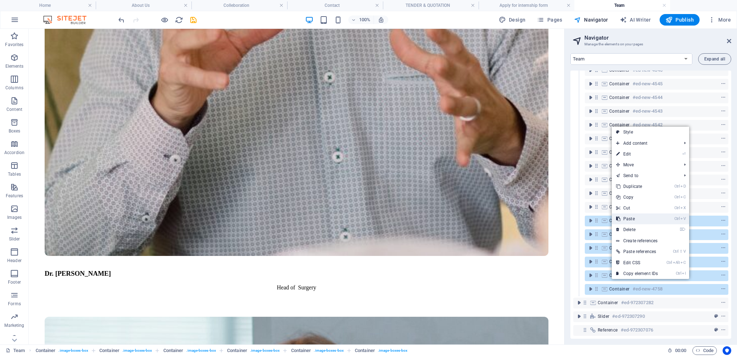
click at [631, 219] on link "Ctrl V Paste" at bounding box center [637, 218] width 50 height 11
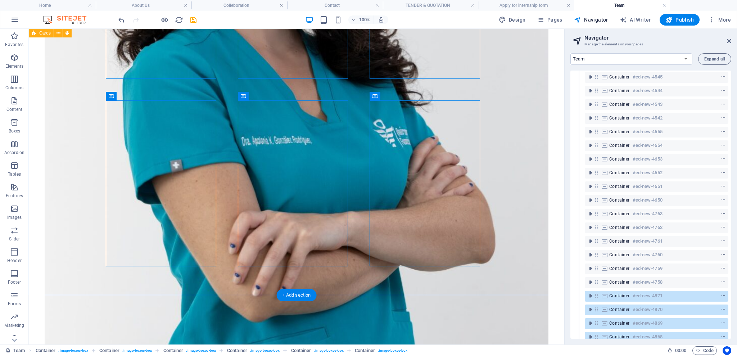
scroll to position [1796, 0]
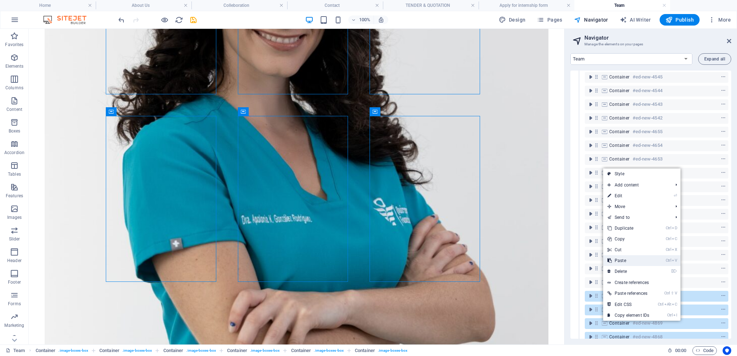
click at [628, 263] on link "Ctrl V Paste" at bounding box center [628, 260] width 50 height 11
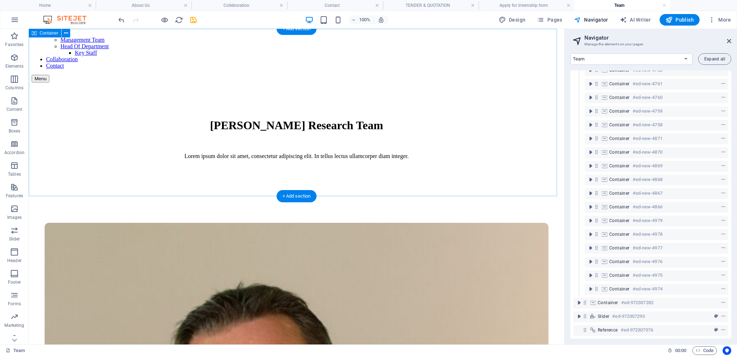
scroll to position [0, 0]
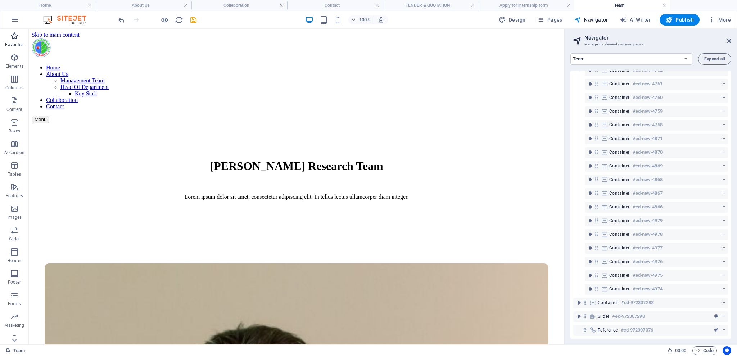
click at [11, 34] on icon "button" at bounding box center [14, 36] width 9 height 9
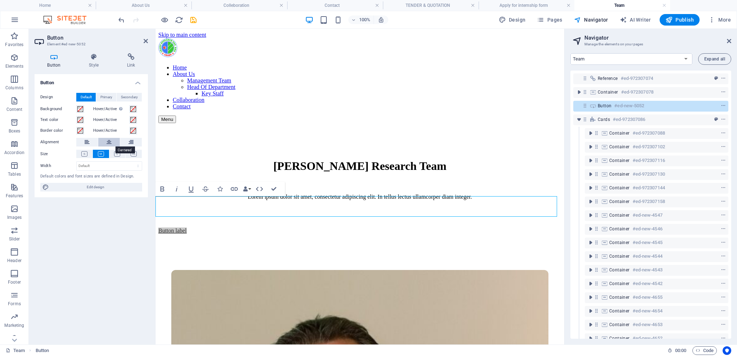
click at [113, 142] on button at bounding box center [109, 142] width 22 height 9
click at [12, 41] on span "Favorites" at bounding box center [14, 40] width 29 height 17
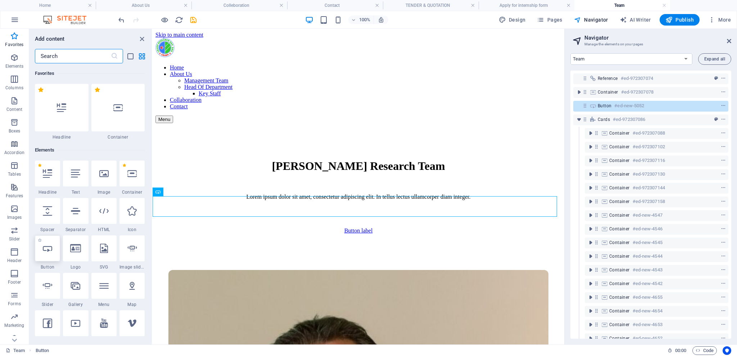
click at [49, 253] on icon at bounding box center [47, 248] width 9 height 9
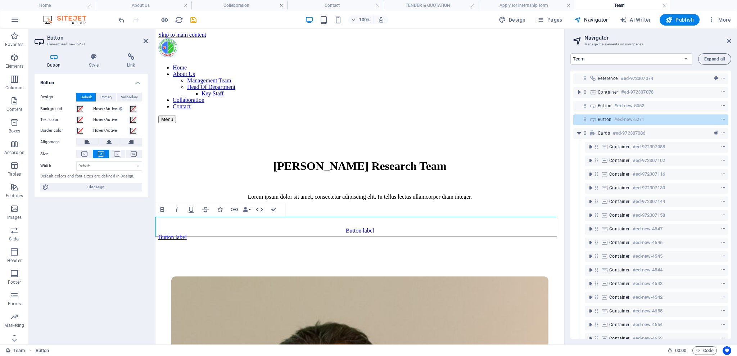
click at [320, 234] on div "Button label" at bounding box center [359, 237] width 403 height 6
click at [187, 234] on link "Button label" at bounding box center [172, 237] width 28 height 6
click at [261, 234] on div "Button label" at bounding box center [359, 237] width 403 height 6
click at [353, 227] on div "Button label" at bounding box center [359, 230] width 403 height 6
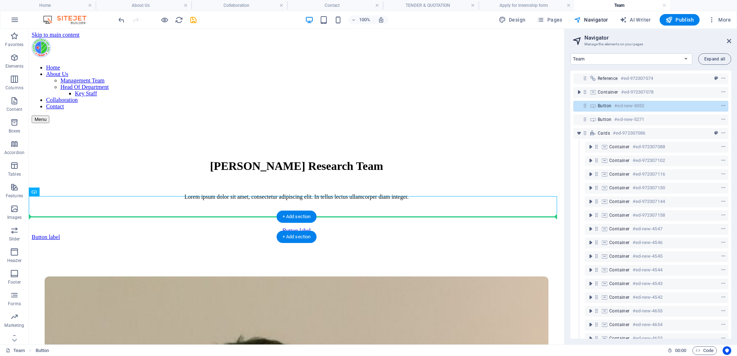
drag, startPoint x: 187, startPoint y: 204, endPoint x: 202, endPoint y: 223, distance: 23.8
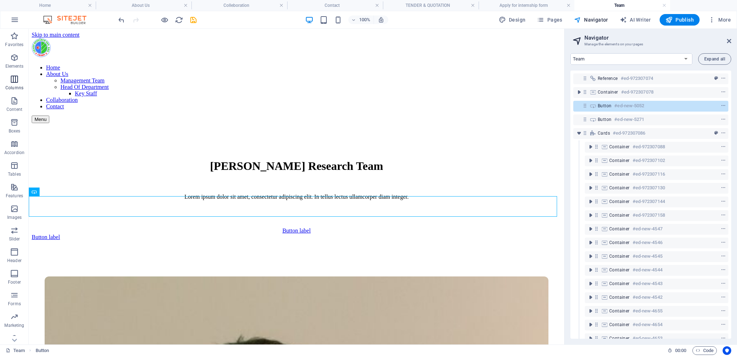
click at [13, 81] on icon "button" at bounding box center [14, 79] width 9 height 9
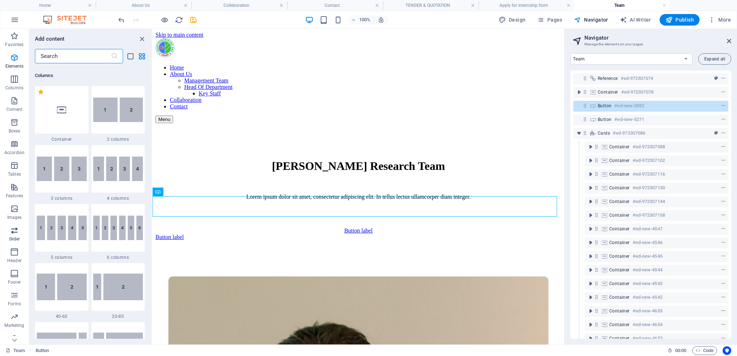
scroll to position [356, 0]
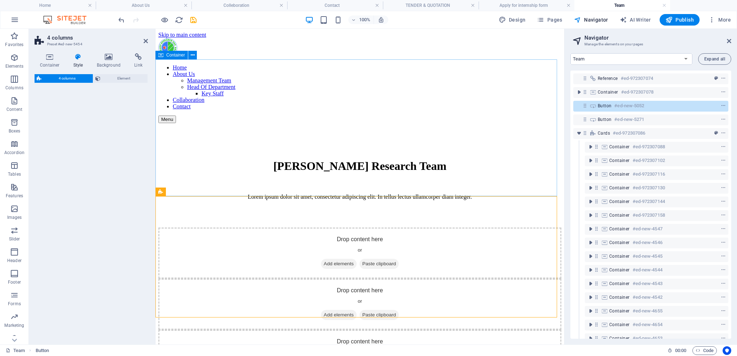
select select "rem"
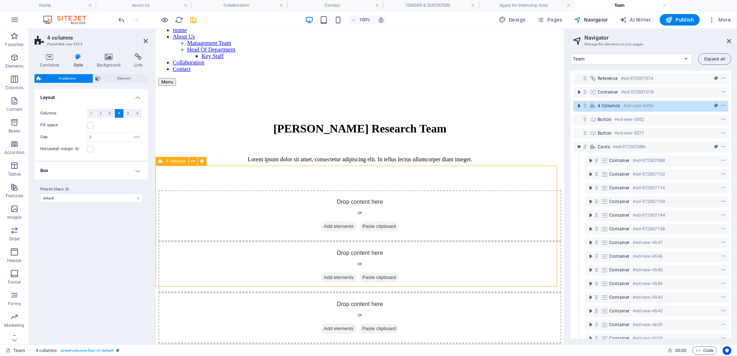
scroll to position [48, 0]
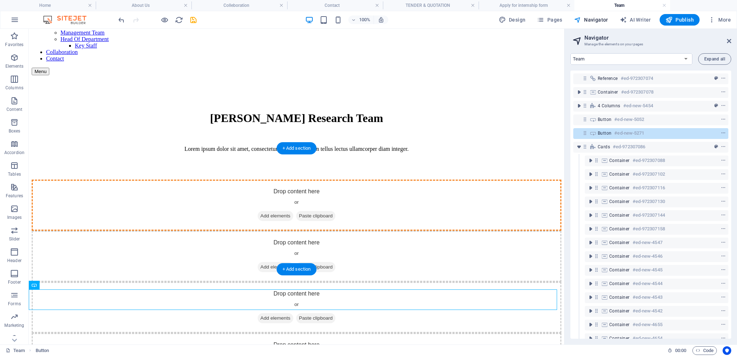
drag, startPoint x: 94, startPoint y: 294, endPoint x: 175, endPoint y: 222, distance: 108.8
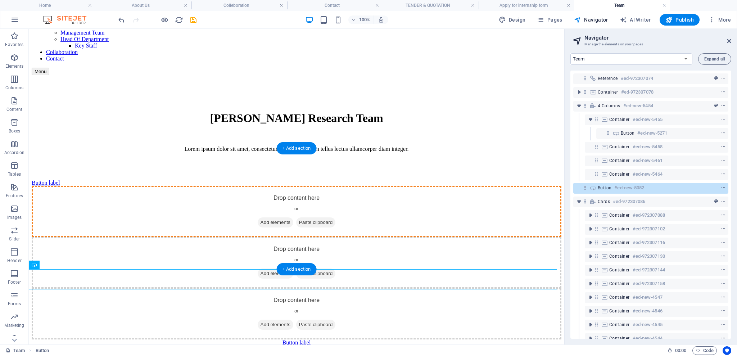
drag, startPoint x: 264, startPoint y: 273, endPoint x: 248, endPoint y: 219, distance: 56.0
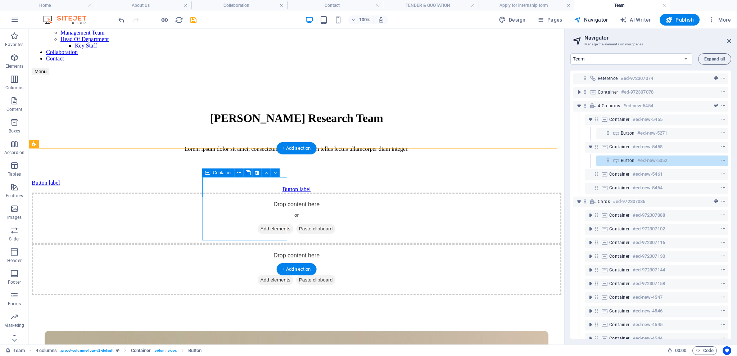
click at [256, 192] on div "Button label" at bounding box center [297, 189] width 530 height 6
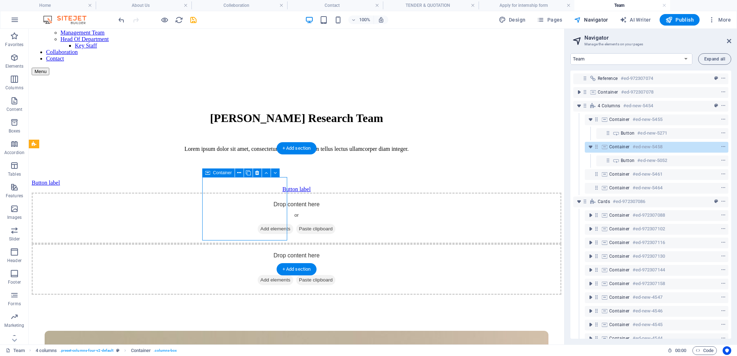
click at [230, 192] on div "Button label" at bounding box center [297, 189] width 530 height 6
click at [104, 186] on div "Button label" at bounding box center [297, 183] width 530 height 6
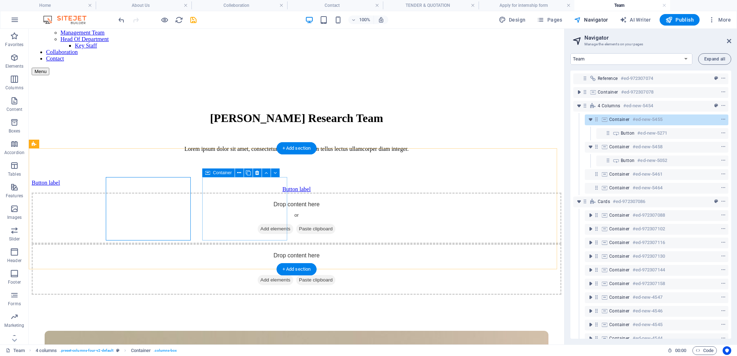
click at [246, 192] on div "Button label" at bounding box center [297, 189] width 530 height 6
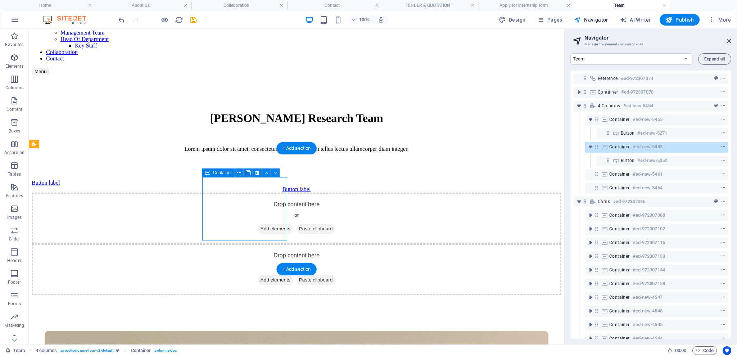
click at [246, 192] on div "Button label" at bounding box center [297, 189] width 530 height 6
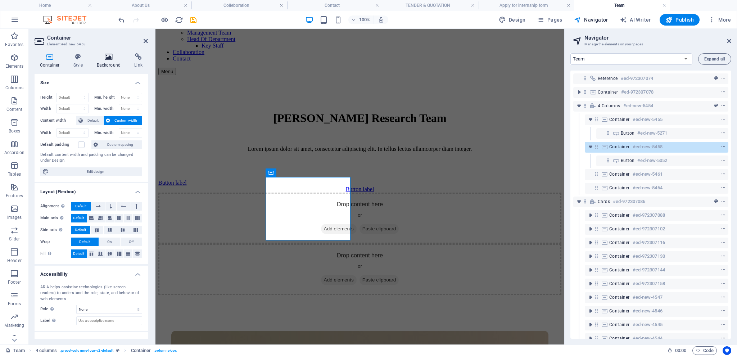
click at [110, 54] on icon at bounding box center [108, 56] width 35 height 7
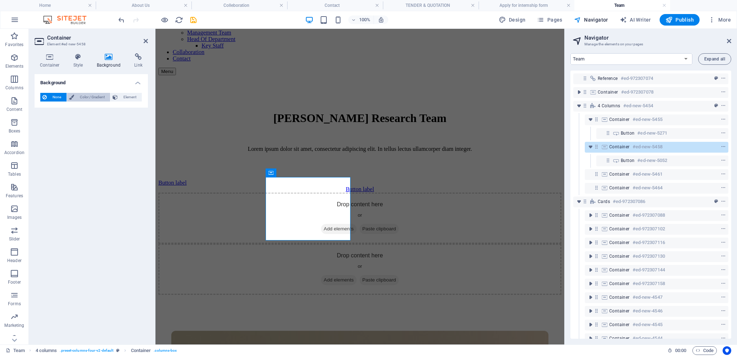
click at [76, 95] on span "Color / Gradient" at bounding box center [92, 97] width 32 height 9
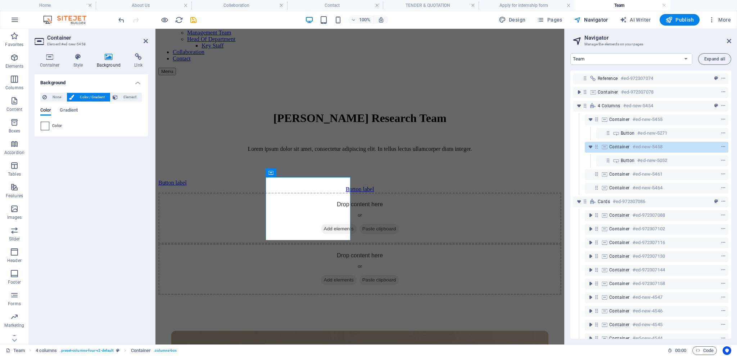
click at [48, 125] on span at bounding box center [45, 126] width 8 height 8
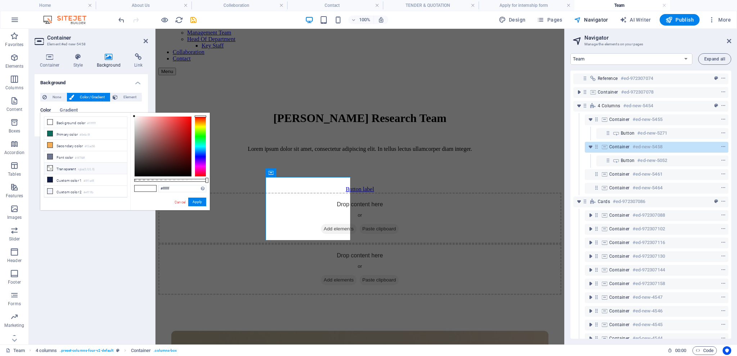
click at [57, 169] on li "Transparent rgba(0,0,0,.0)" at bounding box center [85, 169] width 83 height 12
type input "rgba(0, 0, 0, 0)"
click at [303, 180] on div "Button label Button label Drop content here or Add elements Paste clipboard Dro…" at bounding box center [359, 237] width 403 height 115
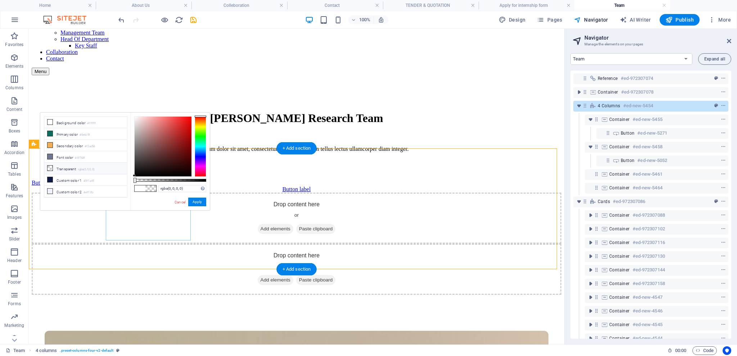
click at [164, 186] on div "Button label" at bounding box center [297, 183] width 530 height 6
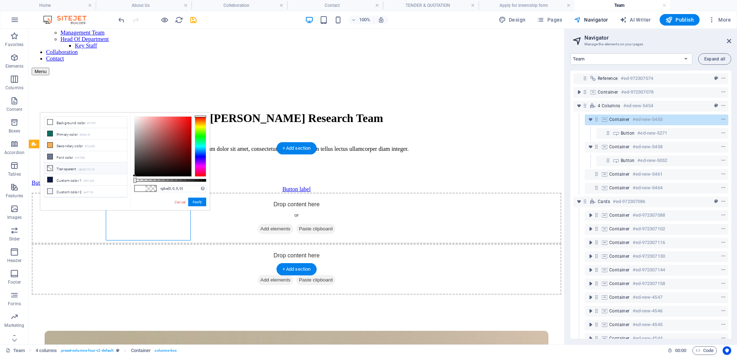
click at [164, 186] on div "Button label" at bounding box center [297, 183] width 530 height 6
click at [64, 170] on li "Transparent rgba(0,0,0,.0)" at bounding box center [85, 169] width 83 height 12
click at [65, 169] on li "Transparent rgba(0,0,0,.0)" at bounding box center [85, 169] width 83 height 12
drag, startPoint x: 54, startPoint y: 169, endPoint x: 49, endPoint y: 169, distance: 4.7
click at [50, 169] on li "Transparent rgba(0,0,0,.0)" at bounding box center [85, 169] width 83 height 12
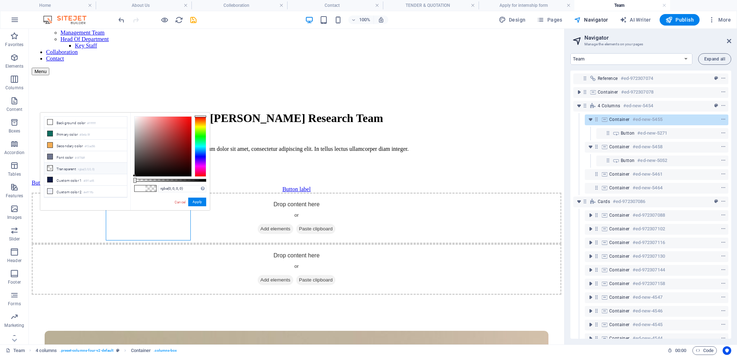
click at [49, 168] on icon at bounding box center [49, 167] width 5 height 5
click at [113, 186] on div "Button label" at bounding box center [297, 183] width 530 height 6
click at [120, 186] on div "Button label" at bounding box center [297, 183] width 530 height 6
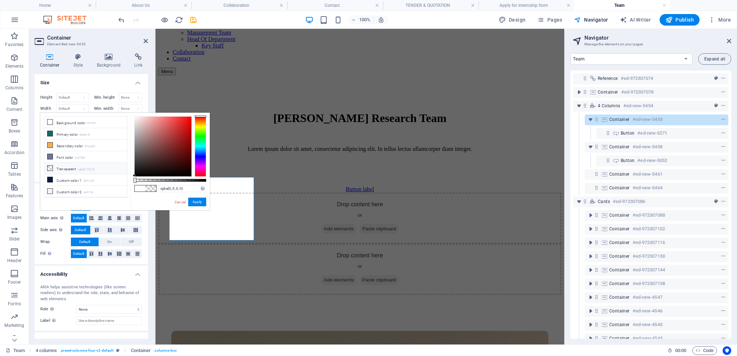
click at [54, 165] on li "Transparent rgba(0,0,0,.0)" at bounding box center [85, 169] width 83 height 12
click at [103, 83] on h4 "Size" at bounding box center [91, 80] width 113 height 13
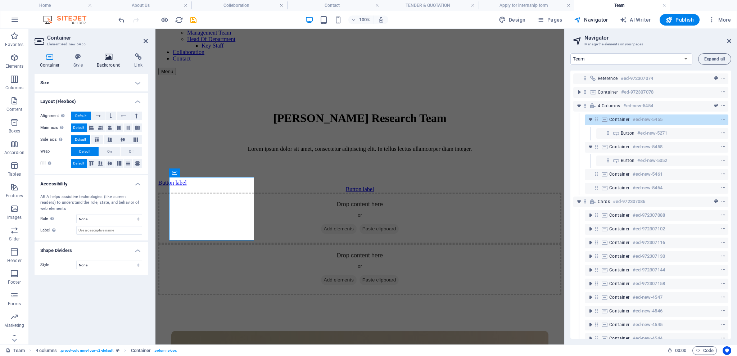
click at [113, 62] on h4 "Background" at bounding box center [110, 60] width 38 height 15
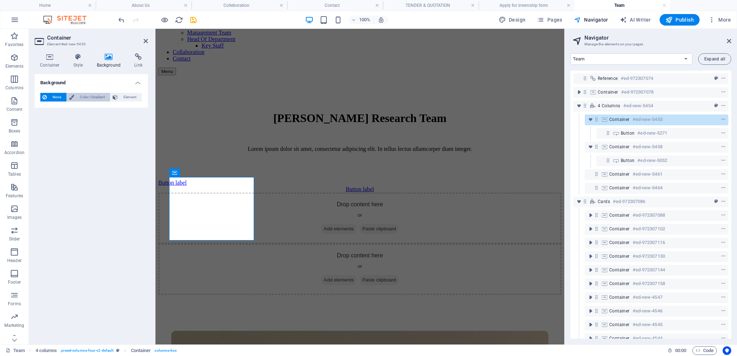
click at [81, 94] on span "Color / Gradient" at bounding box center [92, 97] width 32 height 9
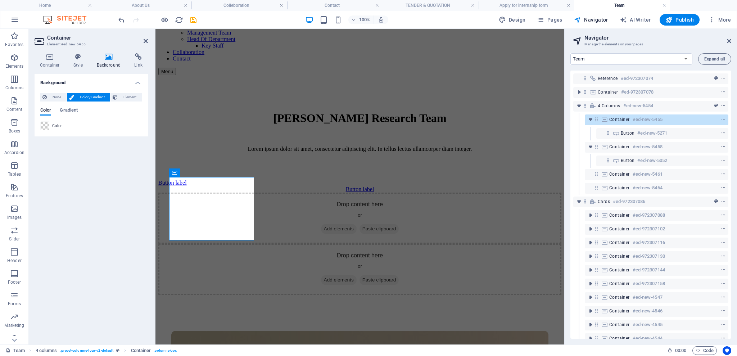
click at [45, 123] on span at bounding box center [45, 126] width 8 height 8
type input "rgba(0, 0, 0, 0)"
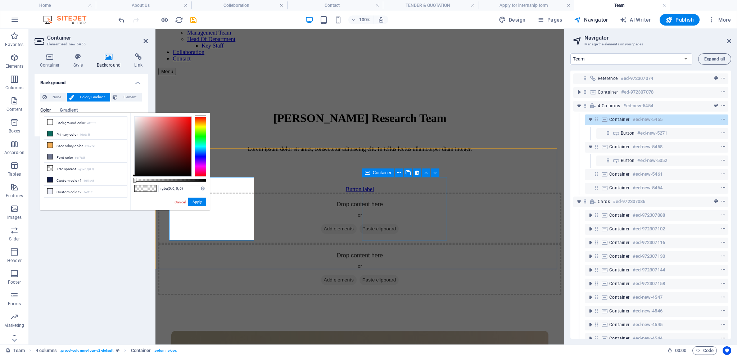
click at [376, 200] on div "Drop content here or Add elements Paste clipboard" at bounding box center [359, 217] width 403 height 51
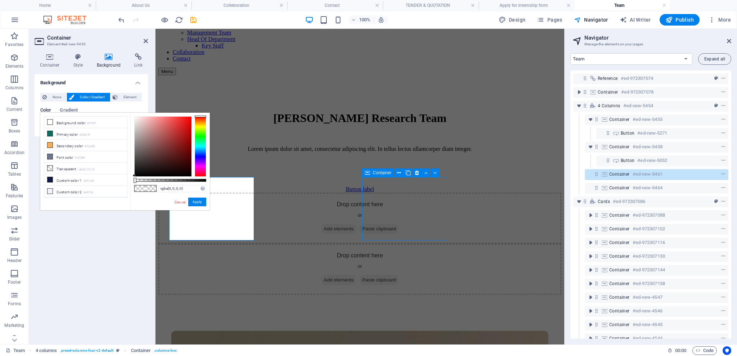
click at [376, 200] on div "Drop content here or Add elements Paste clipboard" at bounding box center [359, 217] width 403 height 51
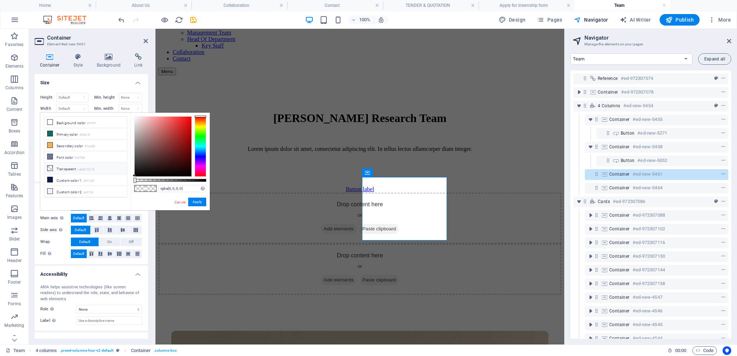
click at [53, 170] on li "Transparent rgba(0,0,0,.0)" at bounding box center [85, 169] width 83 height 12
click at [201, 201] on button "Apply" at bounding box center [197, 201] width 18 height 9
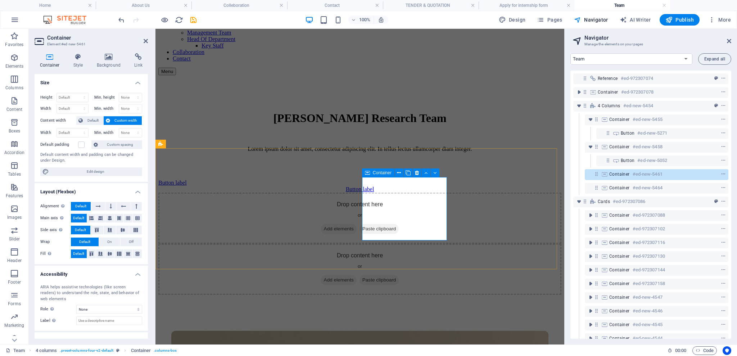
click at [378, 199] on div "Drop content here or Add elements Paste clipboard" at bounding box center [359, 217] width 403 height 51
click at [114, 66] on h4 "Background" at bounding box center [110, 60] width 38 height 15
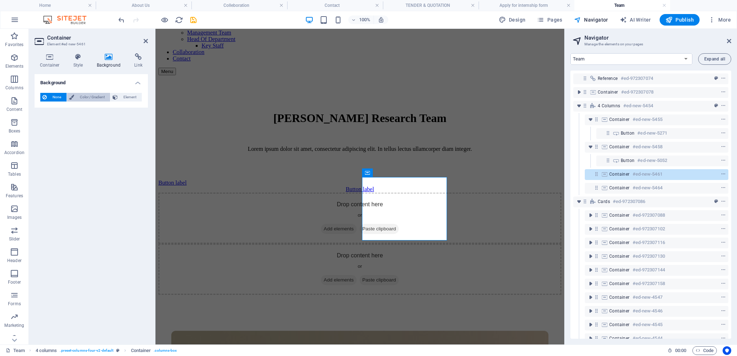
click at [81, 97] on span "Color / Gradient" at bounding box center [92, 97] width 32 height 9
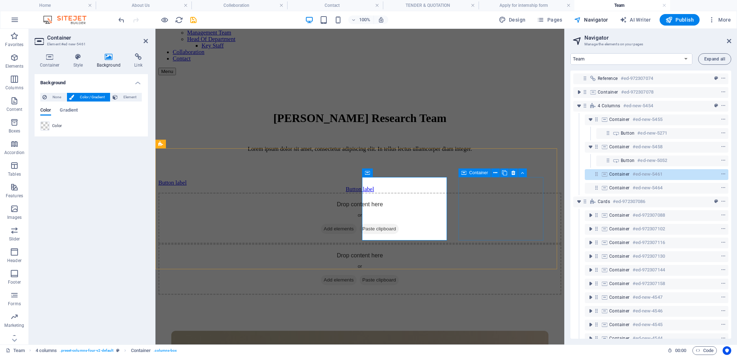
click at [467, 244] on div "Drop content here or Add elements Paste clipboard" at bounding box center [359, 269] width 403 height 51
click at [466, 244] on div "Drop content here or Add elements Paste clipboard" at bounding box center [359, 269] width 403 height 51
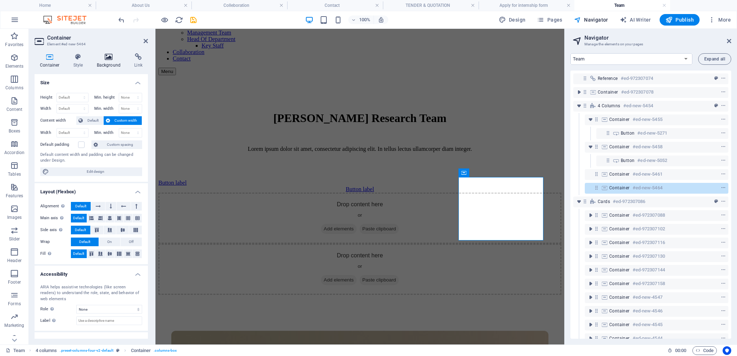
click at [107, 60] on icon at bounding box center [108, 56] width 35 height 7
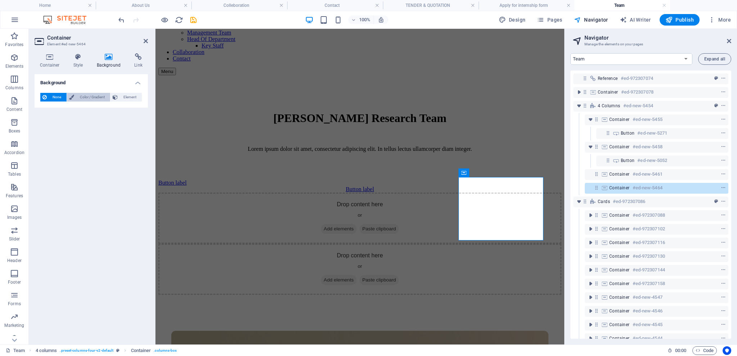
click at [79, 97] on span "Color / Gradient" at bounding box center [92, 97] width 32 height 9
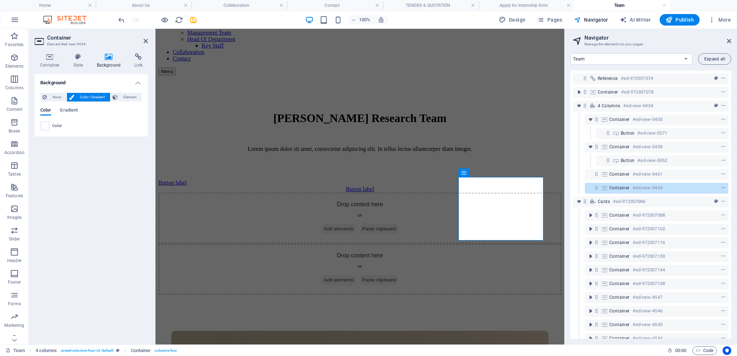
click at [49, 128] on div "Color" at bounding box center [91, 126] width 101 height 9
click at [46, 127] on span at bounding box center [45, 126] width 8 height 8
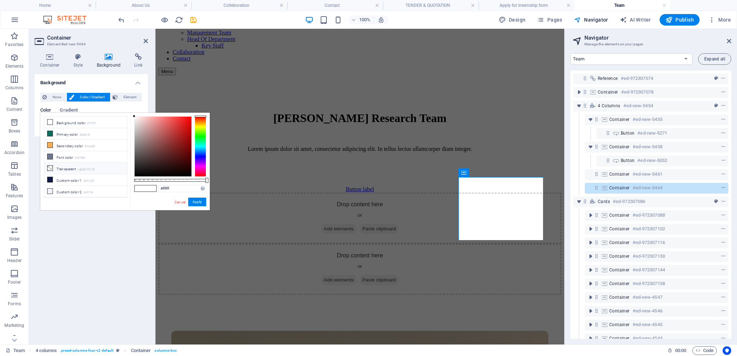
click at [56, 169] on li "Transparent rgba(0,0,0,.0)" at bounding box center [85, 169] width 83 height 12
type input "rgba(0, 0, 0, 0)"
drag, startPoint x: 356, startPoint y: 135, endPoint x: 526, endPoint y: 135, distance: 170.5
click at [526, 135] on div "[PERSON_NAME] Research Team Lorem ipsum dolor sit amet, consectetur adipiscing …" at bounding box center [359, 127] width 403 height 104
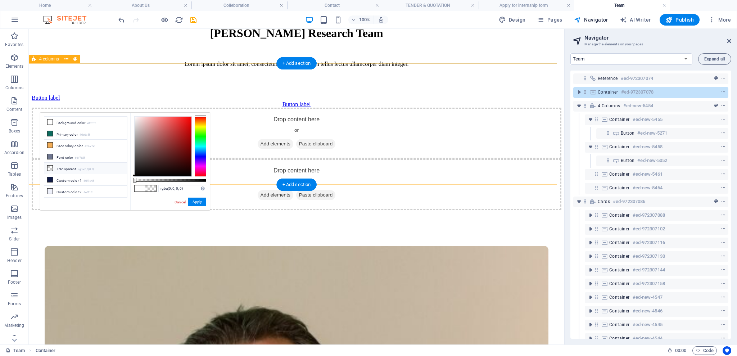
scroll to position [144, 0]
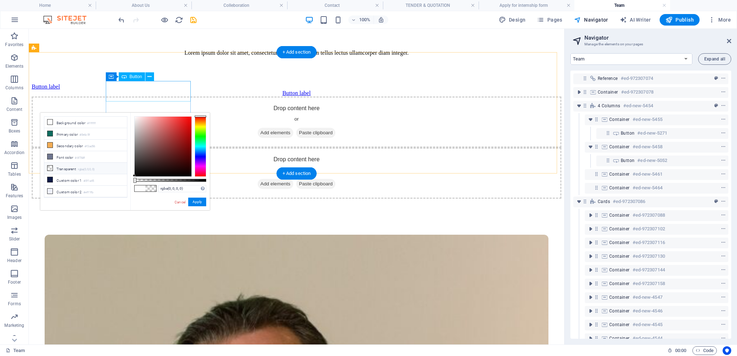
click at [170, 90] on div "Button label" at bounding box center [297, 86] width 530 height 6
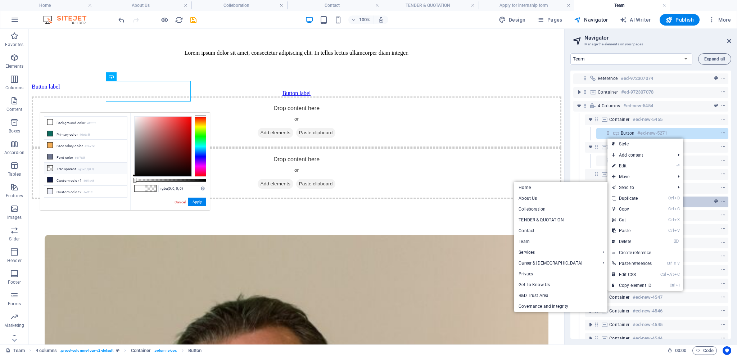
click at [629, 204] on link "Ctrl C Copy" at bounding box center [631, 209] width 49 height 11
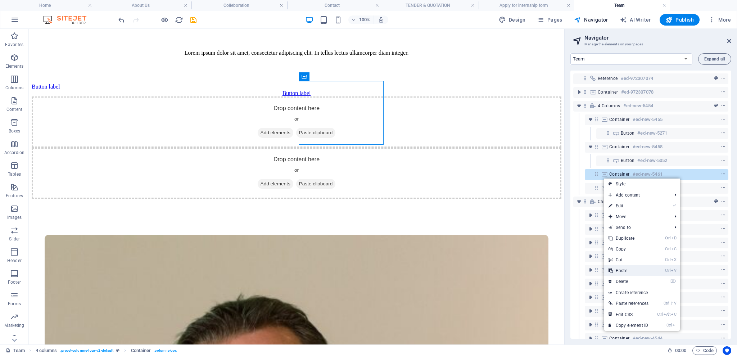
click at [632, 268] on link "Ctrl V Paste" at bounding box center [628, 270] width 49 height 11
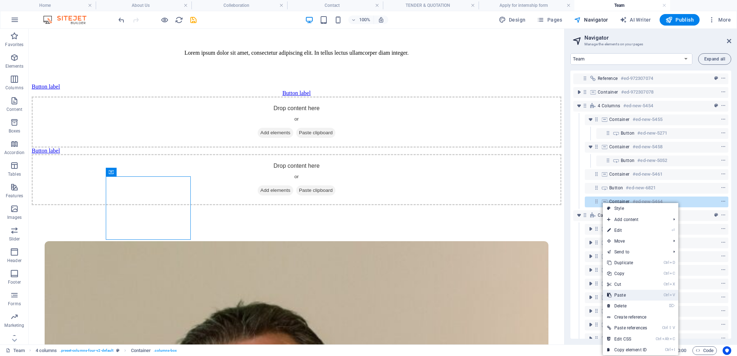
click at [626, 296] on link "Ctrl V Paste" at bounding box center [627, 295] width 49 height 11
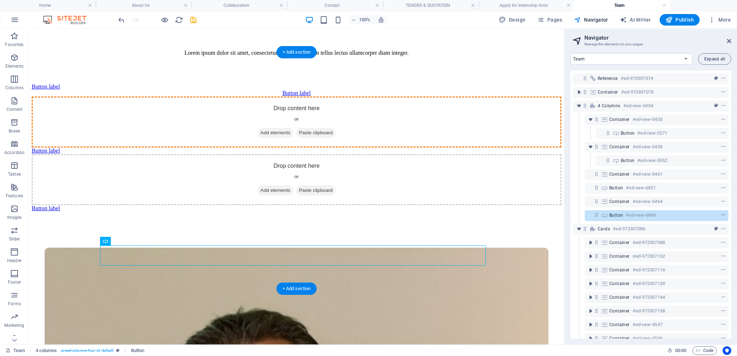
drag, startPoint x: 130, startPoint y: 258, endPoint x: 319, endPoint y: 110, distance: 239.6
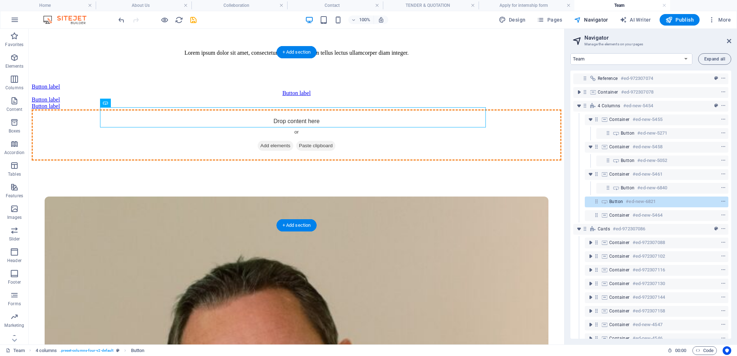
drag, startPoint x: 141, startPoint y: 115, endPoint x: 294, endPoint y: 180, distance: 166.0
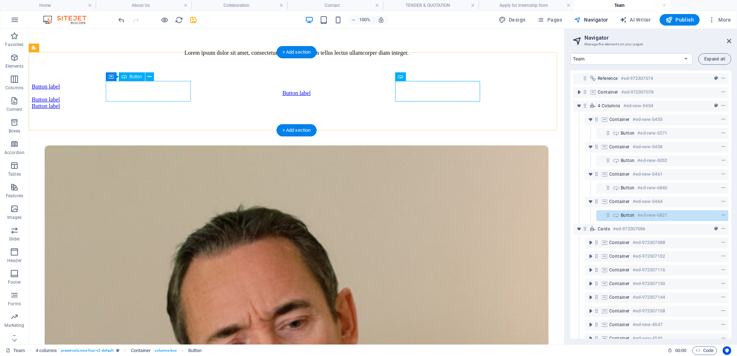
click at [150, 85] on div "Button label" at bounding box center [297, 86] width 530 height 6
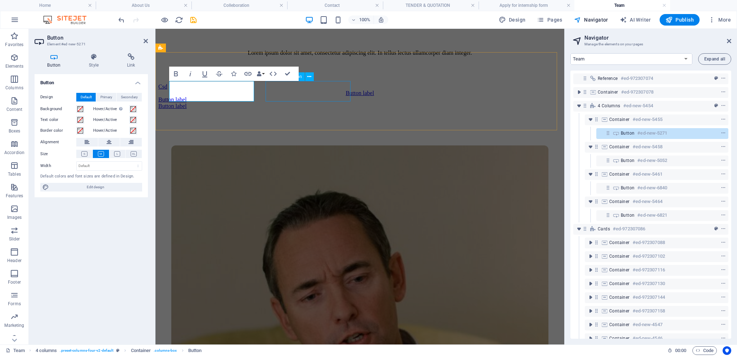
click at [306, 90] on div "Button label" at bounding box center [359, 93] width 403 height 6
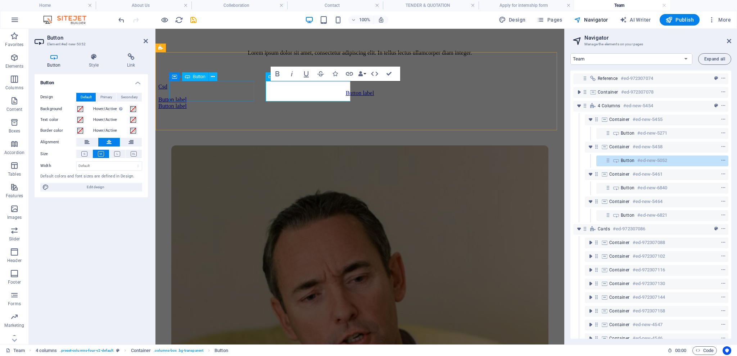
click at [179, 90] on div "Csd" at bounding box center [359, 86] width 403 height 6
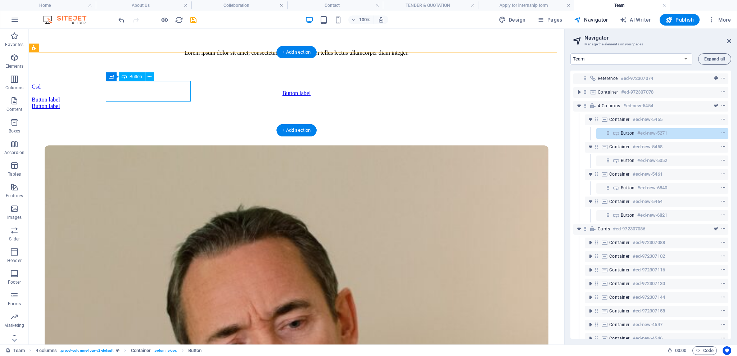
click at [141, 90] on div "Csd" at bounding box center [297, 86] width 530 height 6
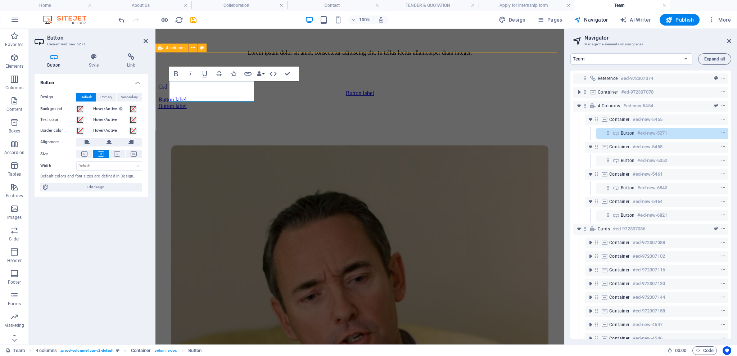
click at [218, 90] on div "Csd" at bounding box center [359, 86] width 403 height 6
click at [105, 142] on button at bounding box center [109, 142] width 22 height 9
click at [288, 94] on div "Button label" at bounding box center [359, 93] width 403 height 6
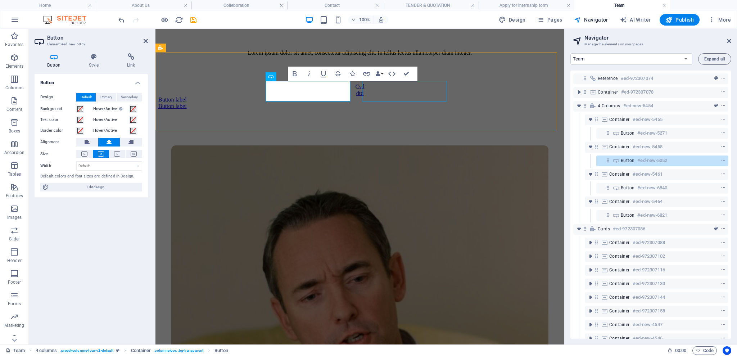
click at [382, 96] on div "Button label" at bounding box center [359, 99] width 403 height 6
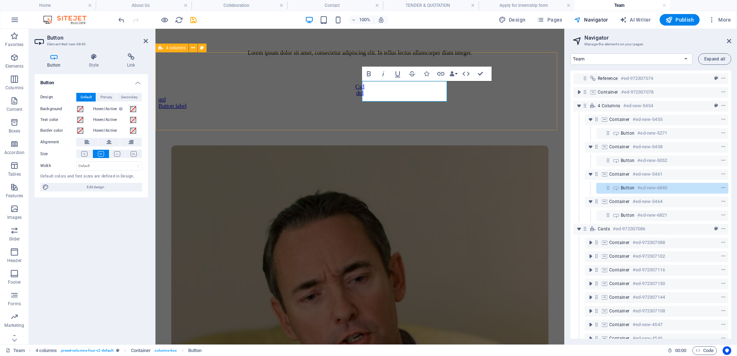
click at [412, 104] on div "Csd dtd utd Button label" at bounding box center [359, 96] width 403 height 26
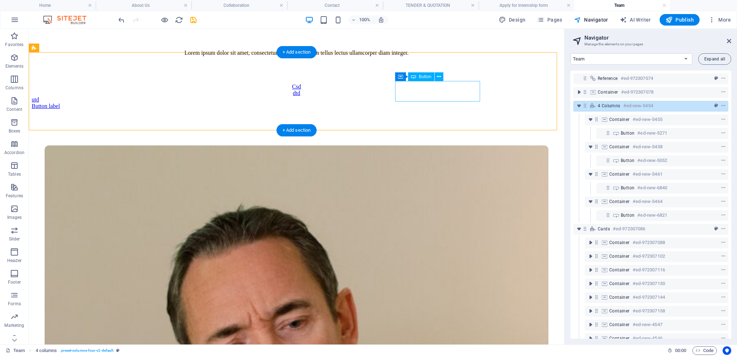
click at [423, 103] on div "Button label" at bounding box center [297, 106] width 530 height 6
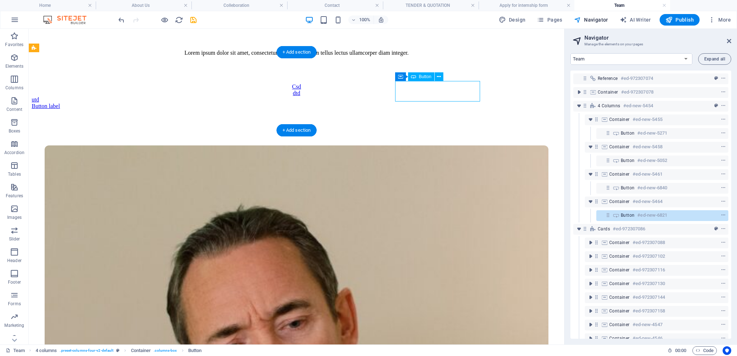
click at [423, 103] on div "Button label" at bounding box center [297, 106] width 530 height 6
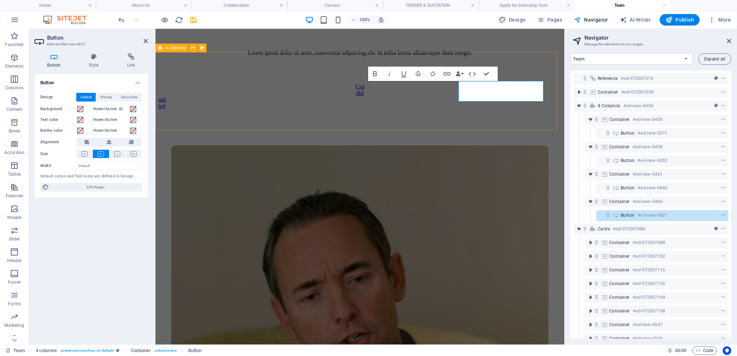
drag, startPoint x: 341, startPoint y: 110, endPoint x: 467, endPoint y: 106, distance: 126.0
click at [468, 109] on div "Csd dtd utd [PERSON_NAME]" at bounding box center [359, 96] width 403 height 26
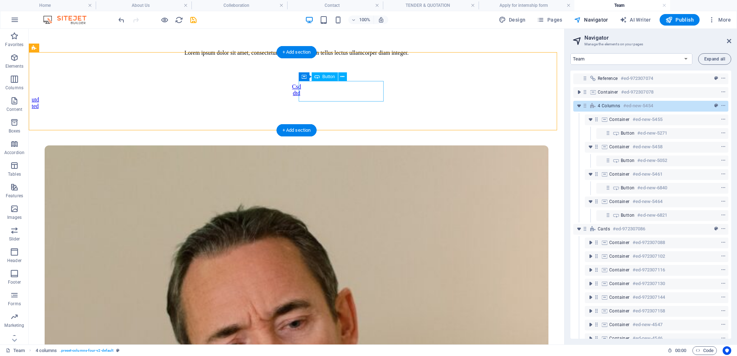
click at [302, 97] on div "utd" at bounding box center [297, 99] width 530 height 6
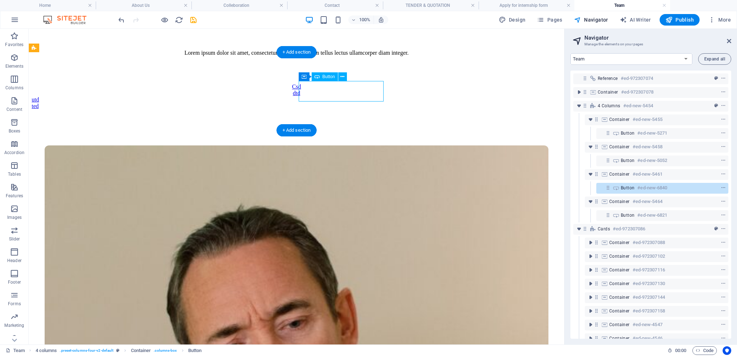
click at [313, 96] on div "utd" at bounding box center [297, 99] width 530 height 6
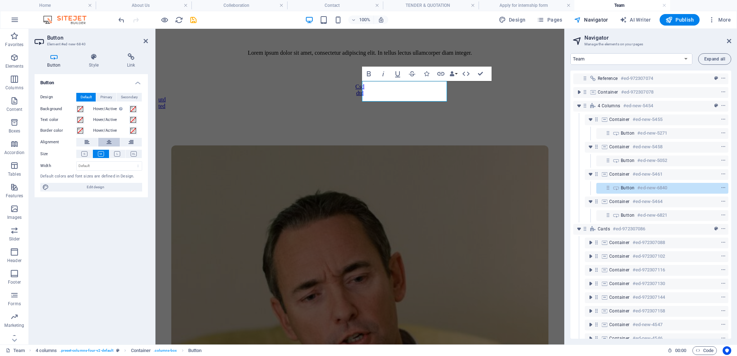
click at [105, 141] on button at bounding box center [109, 142] width 22 height 9
click at [478, 103] on div "ted" at bounding box center [359, 106] width 403 height 6
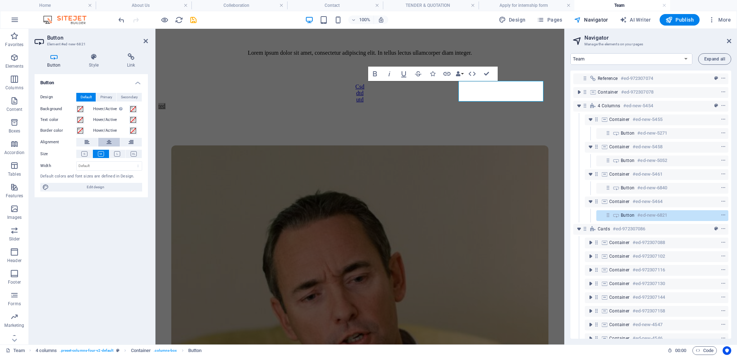
click at [109, 141] on icon at bounding box center [108, 142] width 5 height 9
click at [117, 153] on icon at bounding box center [117, 153] width 6 height 5
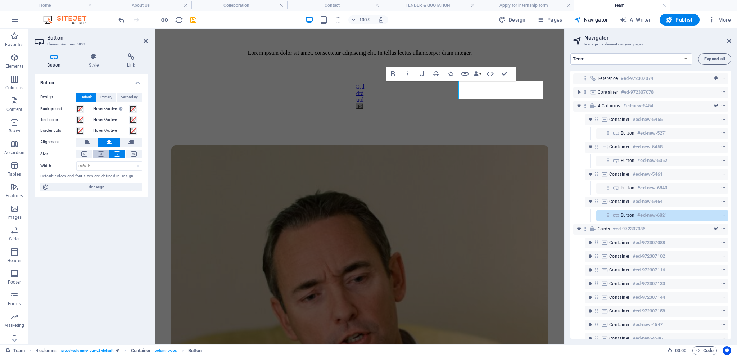
click at [100, 154] on icon at bounding box center [101, 153] width 6 height 5
click at [75, 159] on div "Design Default Primary Secondary Background Hover/Active Switch to preview mode…" at bounding box center [91, 142] width 113 height 110
click at [84, 154] on icon at bounding box center [84, 153] width 6 height 5
click at [100, 154] on icon at bounding box center [101, 153] width 6 height 5
click at [122, 154] on button at bounding box center [117, 154] width 16 height 8
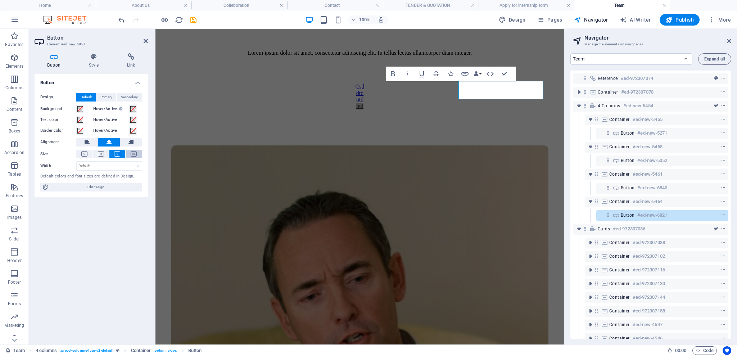
click at [139, 154] on button at bounding box center [134, 154] width 16 height 8
click at [114, 155] on button at bounding box center [117, 154] width 16 height 8
click at [101, 155] on icon at bounding box center [101, 153] width 6 height 5
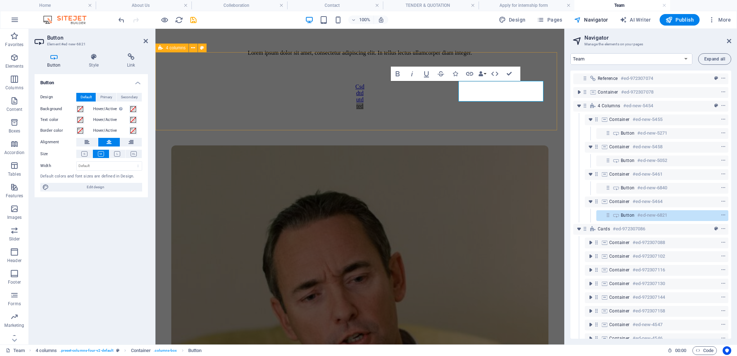
click at [336, 109] on div "Csd dtd utd [PERSON_NAME]" at bounding box center [359, 96] width 403 height 26
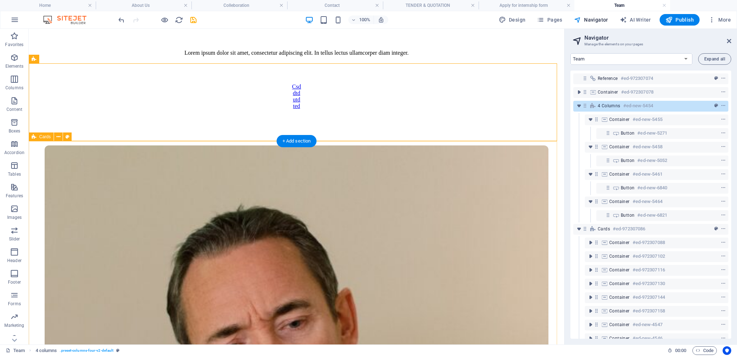
scroll to position [48, 0]
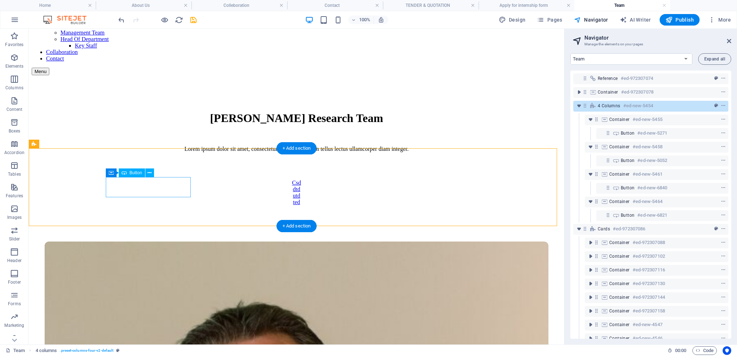
click at [155, 186] on div "Csd" at bounding box center [297, 183] width 530 height 6
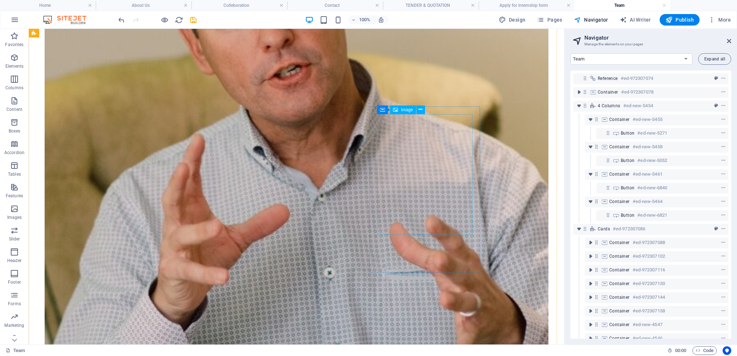
scroll to position [383, 0]
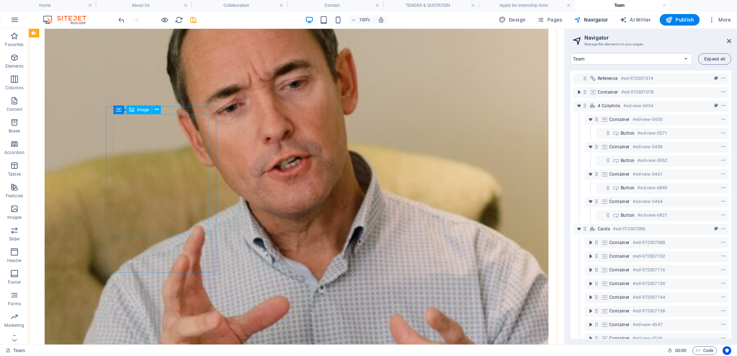
select select "%"
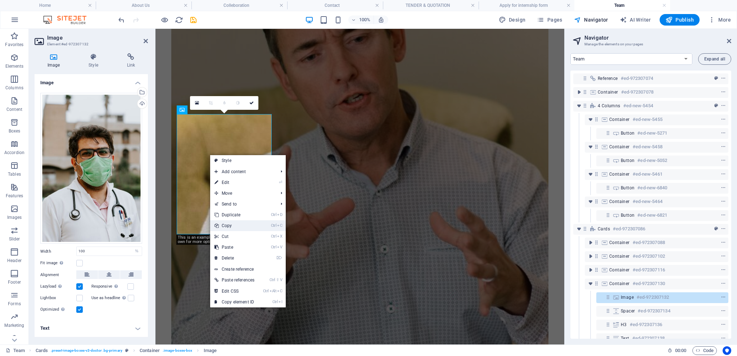
click at [243, 228] on link "Ctrl C Copy" at bounding box center [234, 225] width 49 height 11
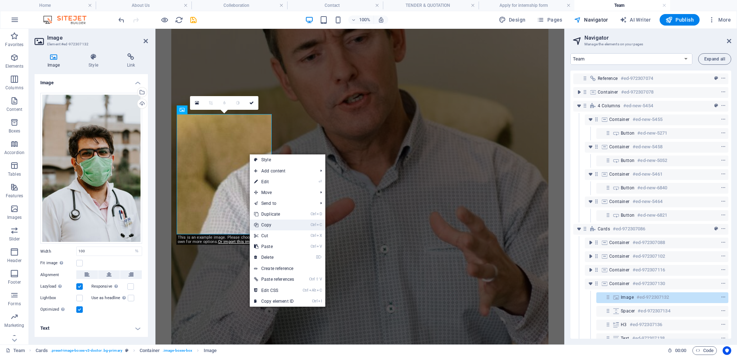
click at [279, 222] on link "Ctrl C Copy" at bounding box center [274, 224] width 49 height 11
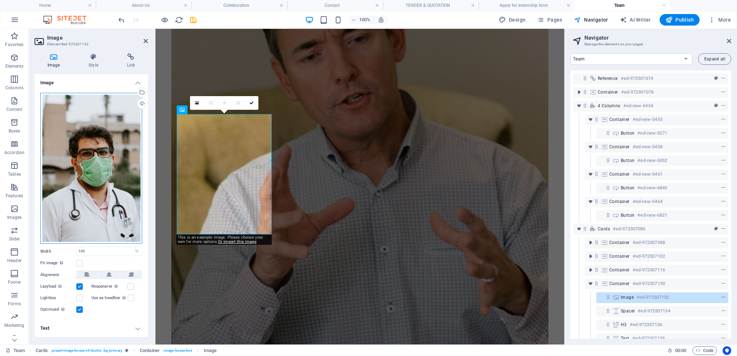
drag, startPoint x: 110, startPoint y: 230, endPoint x: 88, endPoint y: 187, distance: 47.5
click at [88, 187] on div "Drag files here, click to choose files or select files from Files or our free s…" at bounding box center [91, 168] width 102 height 151
click at [88, 186] on body "[DOMAIN_NAME] Home About Us Colleboration Contact TENDER & QUOTATION Apply for …" at bounding box center [368, 178] width 737 height 356
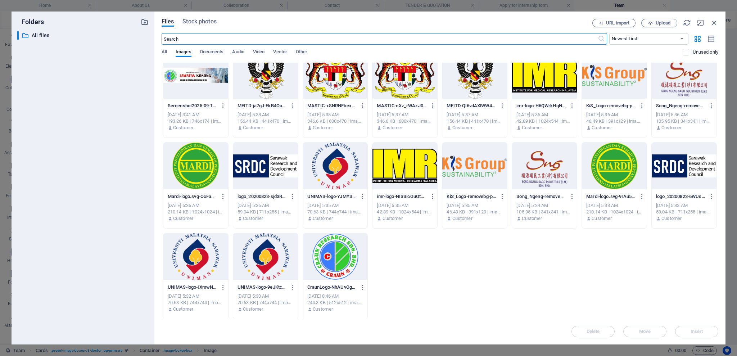
scroll to position [0, 0]
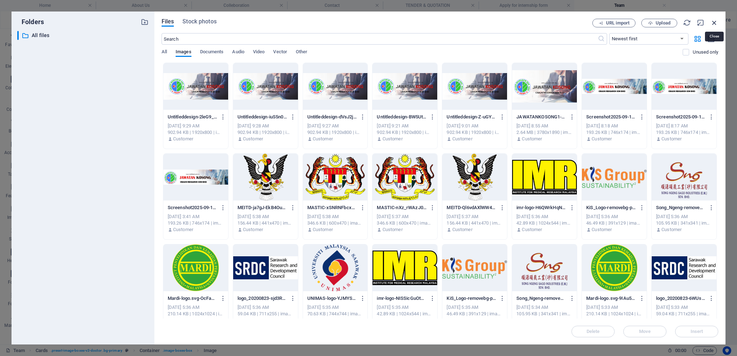
click at [716, 22] on icon "button" at bounding box center [714, 23] width 8 height 8
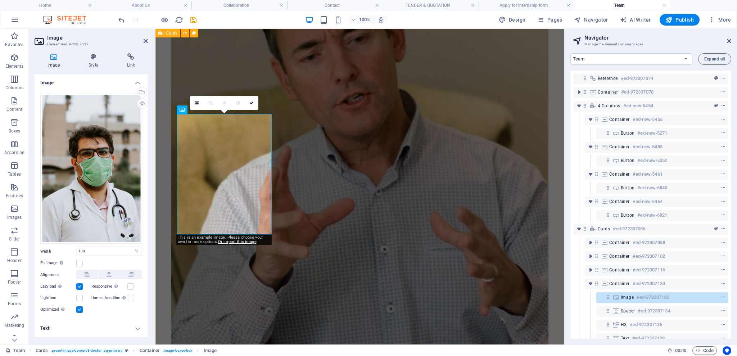
drag, startPoint x: 290, startPoint y: 144, endPoint x: 417, endPoint y: 143, distance: 127.0
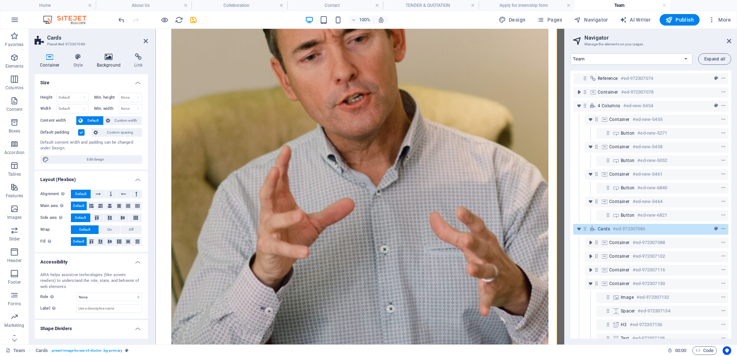
click at [105, 57] on icon at bounding box center [108, 56] width 35 height 7
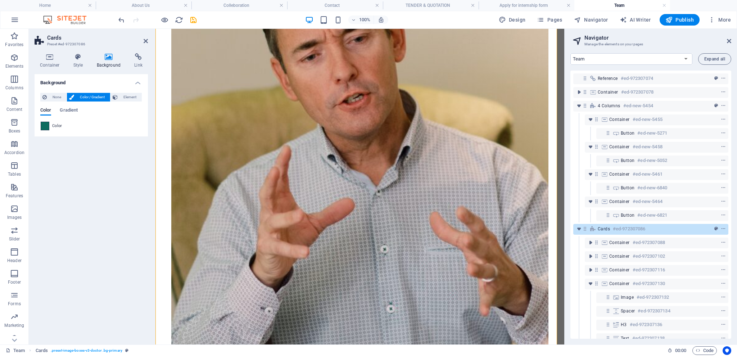
click at [46, 126] on span at bounding box center [45, 126] width 8 height 8
type input "#0e6c5f"
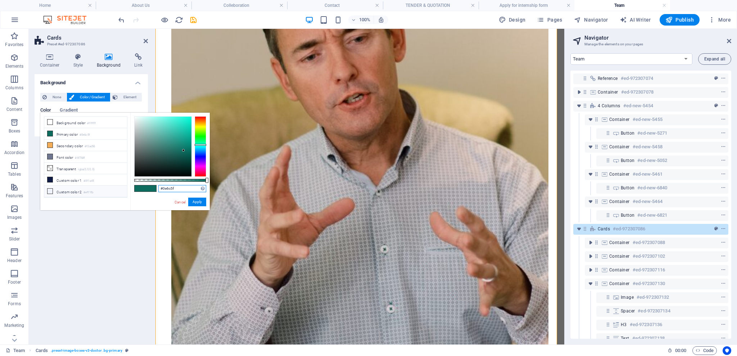
drag, startPoint x: 185, startPoint y: 190, endPoint x: 119, endPoint y: 189, distance: 65.5
click at [119, 190] on div "less Background color #ffffff Primary color #0e6c5f Secondary color #f3ad56 Fon…" at bounding box center [124, 161] width 169 height 97
